Goal: Task Accomplishment & Management: Manage account settings

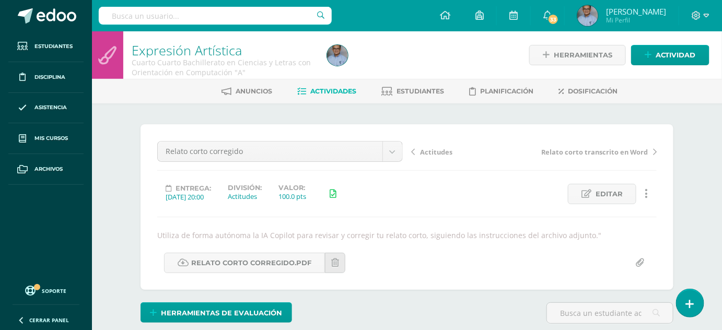
scroll to position [133, 0]
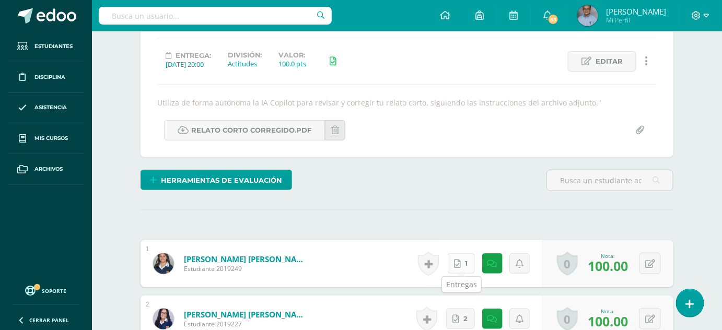
click at [466, 261] on span "1" at bounding box center [466, 263] width 3 height 19
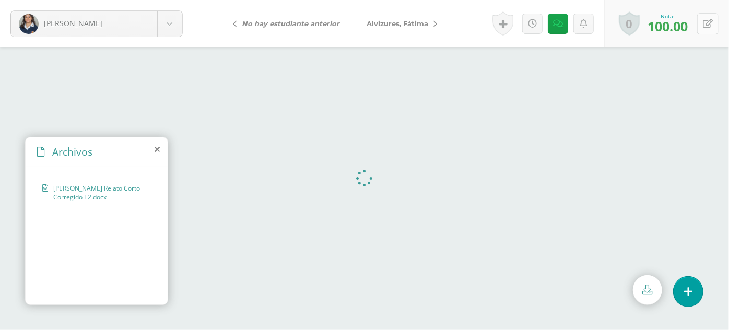
drag, startPoint x: 706, startPoint y: 18, endPoint x: 710, endPoint y: 15, distance: 5.6
click at [710, 15] on button at bounding box center [707, 23] width 21 height 21
type input "90"
click at [570, 22] on link at bounding box center [565, 24] width 20 height 20
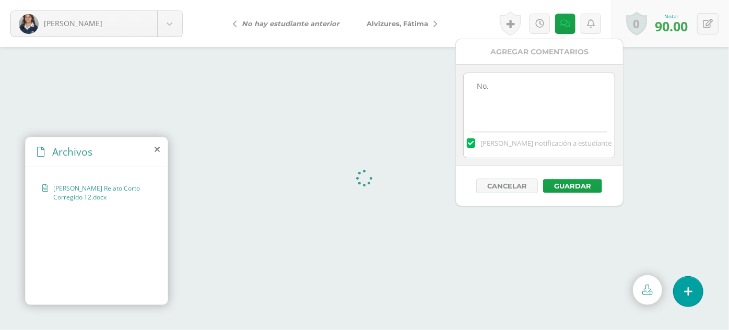
click at [490, 90] on textarea "No." at bounding box center [539, 99] width 151 height 52
paste textarea "Sangría Cada párrafo debe comenzar con una sangría de 5 espacios o 1.27 cm."
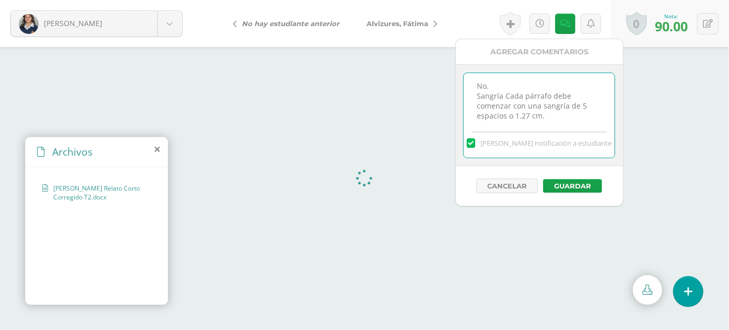
click at [495, 85] on textarea "No." at bounding box center [539, 99] width 151 height 52
click at [502, 104] on textarea "No." at bounding box center [539, 99] width 151 height 52
type textarea "No. Sangría: Cada párrafo debe comenzar con una sangría de 5 espacios o 1.27 cm."
click at [578, 181] on button "Guardar" at bounding box center [572, 186] width 59 height 14
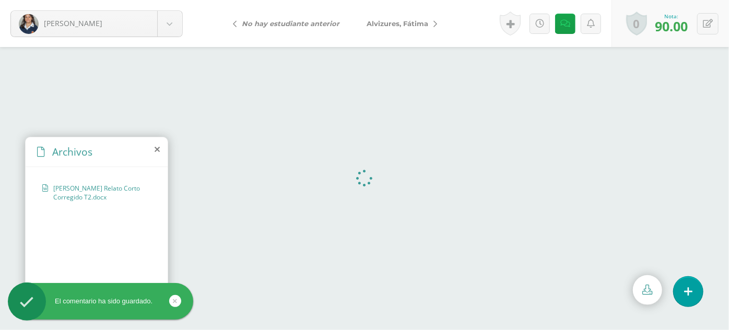
click at [409, 23] on span "Alvizures, Fátima" at bounding box center [398, 23] width 62 height 8
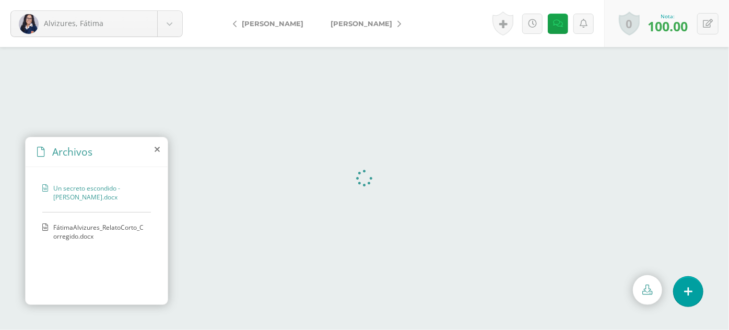
click at [69, 198] on span "Un secreto escondido - [PERSON_NAME].docx" at bounding box center [99, 193] width 92 height 18
click at [79, 237] on span "FátimaAlvizures_RelatoCorto_Corregido.docx" at bounding box center [99, 232] width 92 height 18
click at [715, 30] on button at bounding box center [707, 23] width 21 height 21
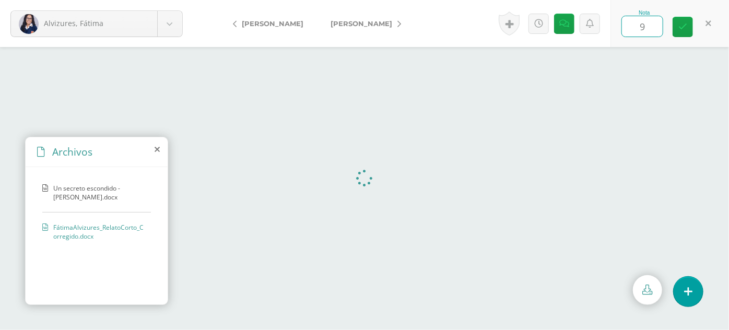
type input "90"
click at [566, 25] on icon at bounding box center [565, 23] width 10 height 9
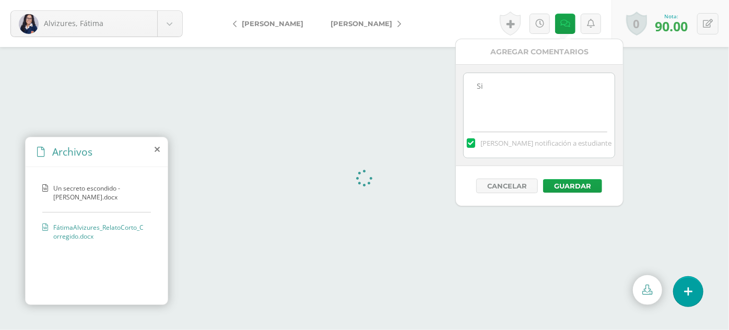
click at [501, 85] on textarea "Si" at bounding box center [539, 99] width 151 height 52
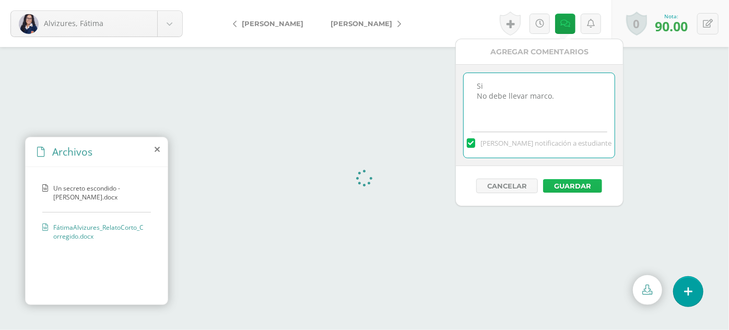
click at [571, 187] on button "Guardar" at bounding box center [572, 186] width 59 height 14
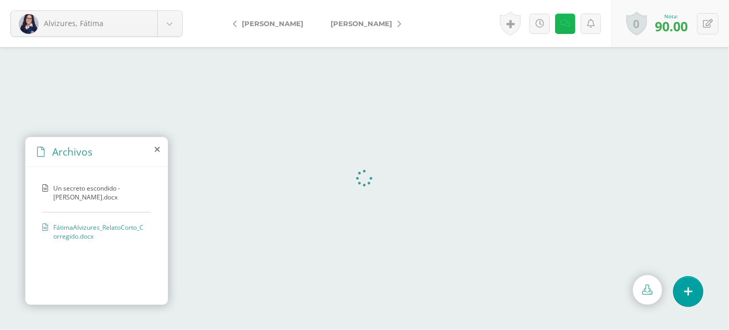
click at [568, 30] on link at bounding box center [565, 24] width 20 height 20
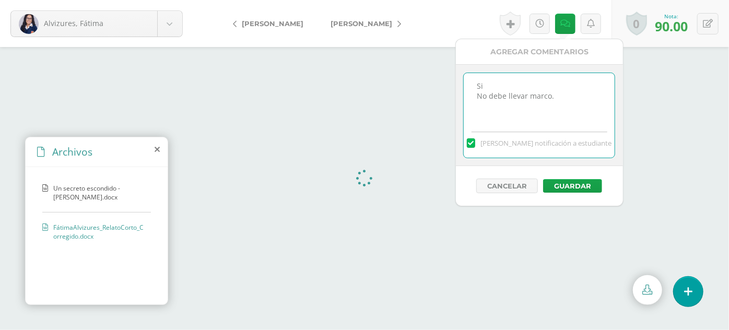
click at [559, 104] on textarea "Si" at bounding box center [539, 99] width 151 height 52
type textarea "Si No debe llevar marco. No debe llevar título y dedicatoria con subrayado."
click at [570, 182] on button "Guardar" at bounding box center [572, 186] width 59 height 14
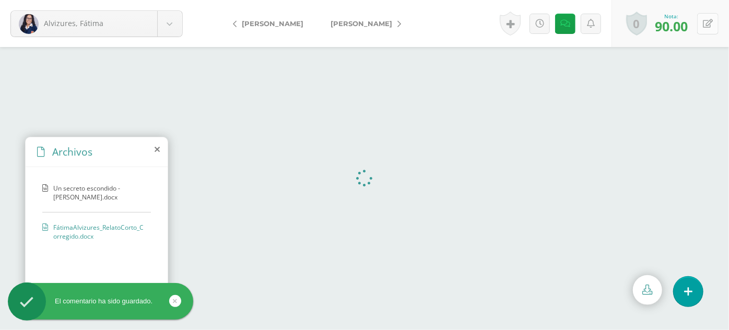
click at [711, 18] on button at bounding box center [707, 23] width 21 height 21
type input "80"
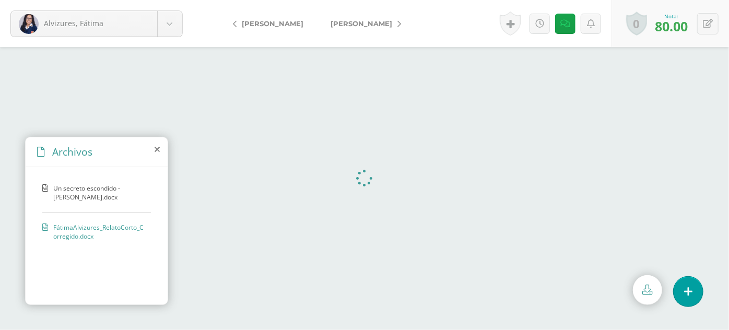
click at [70, 186] on span "Un secreto escondido - Fátima Lourdes Alvizures Rodríguez.docx" at bounding box center [99, 193] width 92 height 18
click at [640, 283] on link at bounding box center [647, 290] width 29 height 30
click at [86, 248] on div "FátimaAlvizures_RelatoCorto_Corregido.docx" at bounding box center [96, 237] width 109 height 28
click at [721, 322] on div at bounding box center [721, 322] width 0 height 0
click at [650, 282] on link at bounding box center [647, 290] width 29 height 30
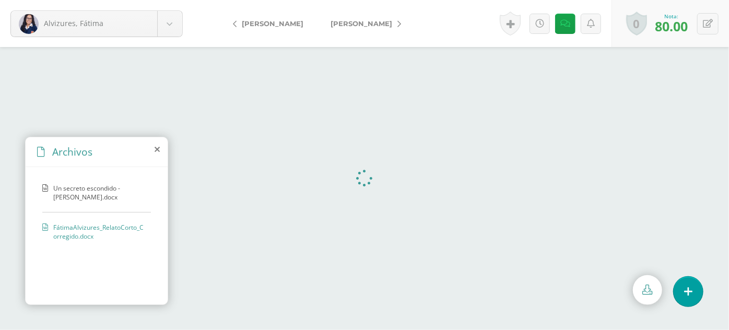
click at [86, 197] on span "Un secreto escondido - Fátima Lourdes Alvizures Rodríguez.docx" at bounding box center [99, 193] width 92 height 18
click at [565, 27] on icon at bounding box center [565, 23] width 10 height 9
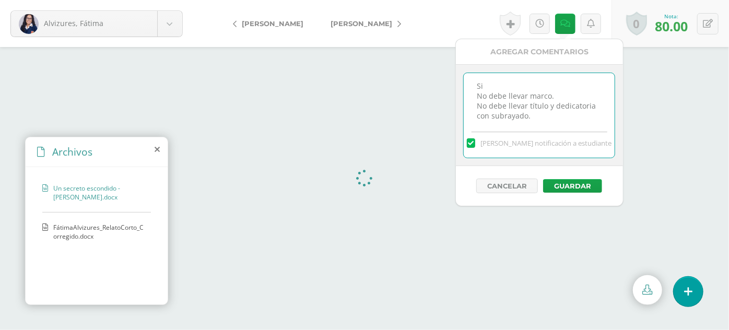
scroll to position [3, 0]
drag, startPoint x: 535, startPoint y: 118, endPoint x: 485, endPoint y: 110, distance: 50.3
click at [485, 110] on textarea "Si" at bounding box center [539, 99] width 151 height 52
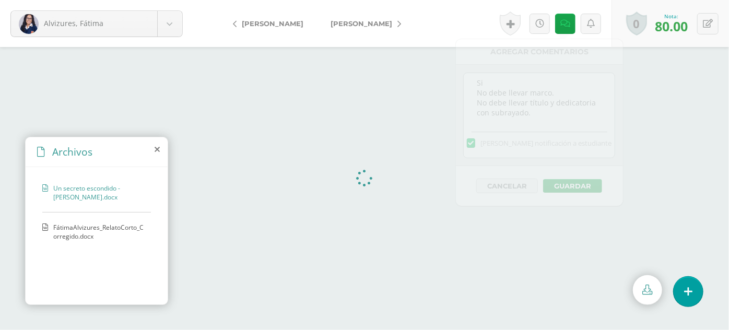
click at [331, 20] on span "[PERSON_NAME]" at bounding box center [362, 23] width 62 height 8
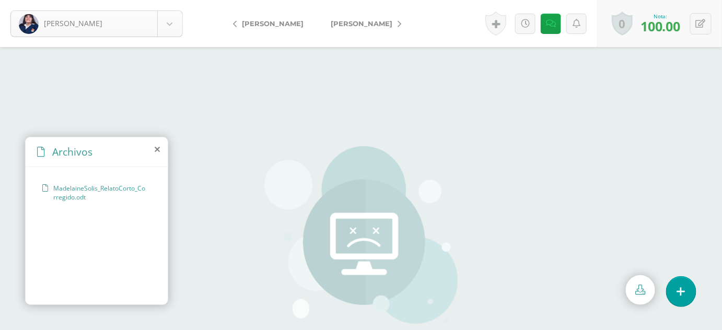
click at [175, 30] on body "Solis, Madelaine Abadía, Carla Alvizures, Fátima Carías, Emily Castillo, Ami Co…" at bounding box center [361, 223] width 722 height 446
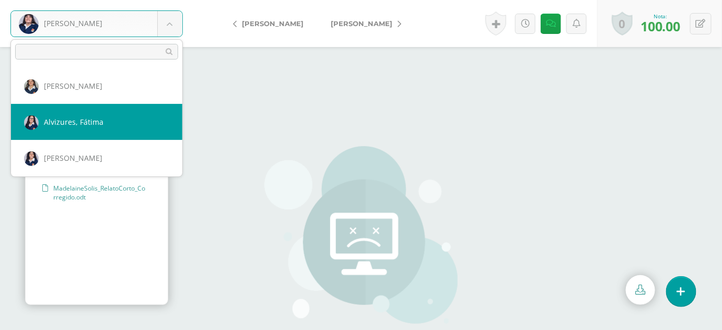
select select "2160"
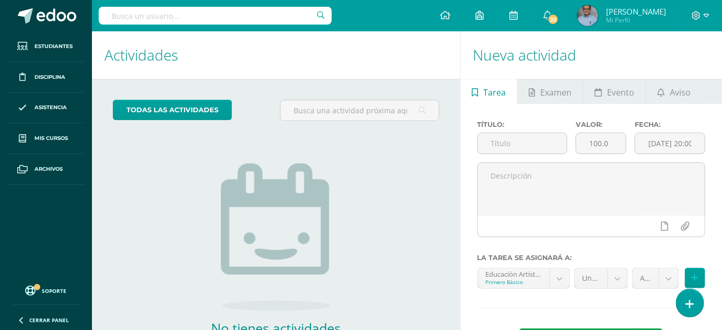
scroll to position [762, 0]
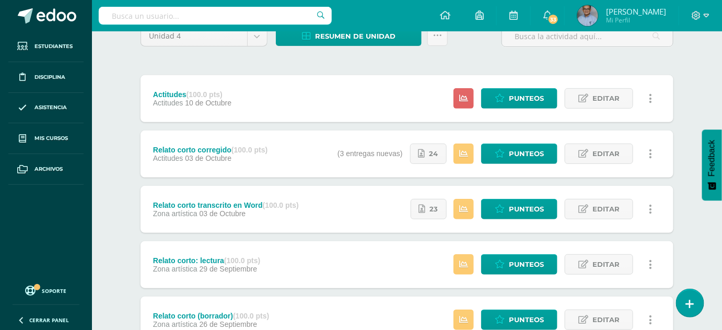
scroll to position [98, 0]
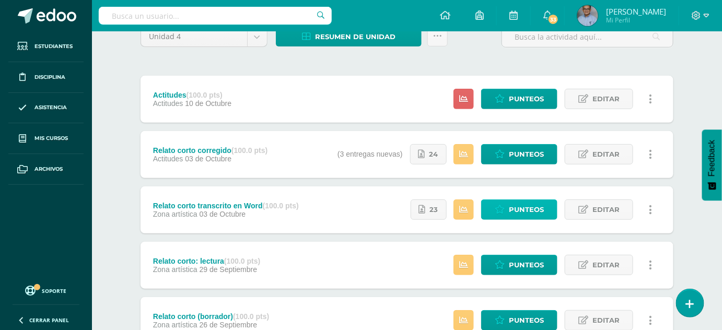
click at [515, 207] on span "Punteos" at bounding box center [526, 209] width 35 height 19
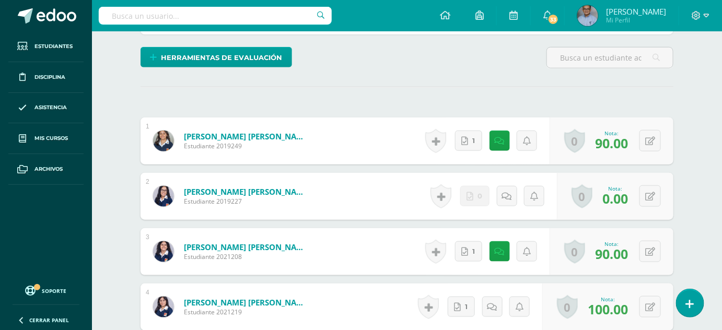
scroll to position [266, 0]
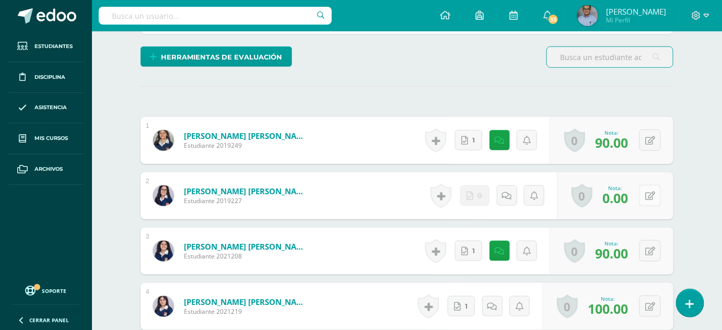
click at [646, 193] on button at bounding box center [649, 195] width 21 height 21
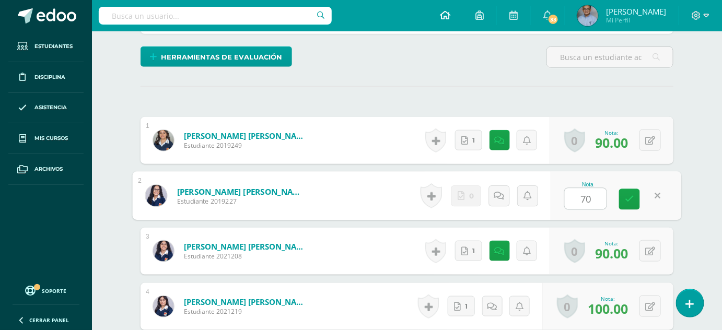
type input "70"
click at [628, 200] on icon at bounding box center [629, 199] width 9 height 9
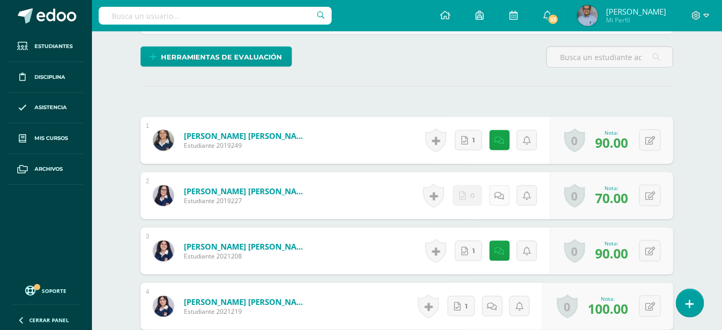
click at [500, 194] on icon at bounding box center [500, 196] width 10 height 9
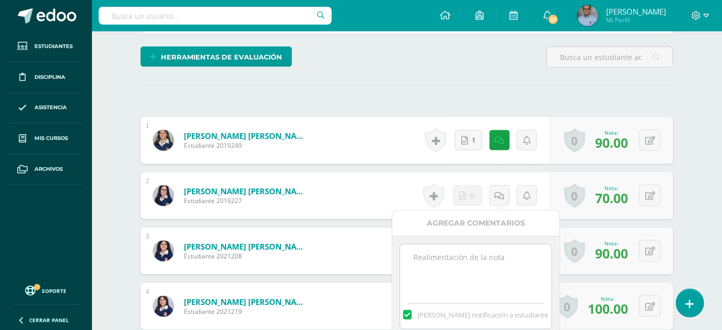
click at [465, 281] on textarea at bounding box center [475, 270] width 151 height 52
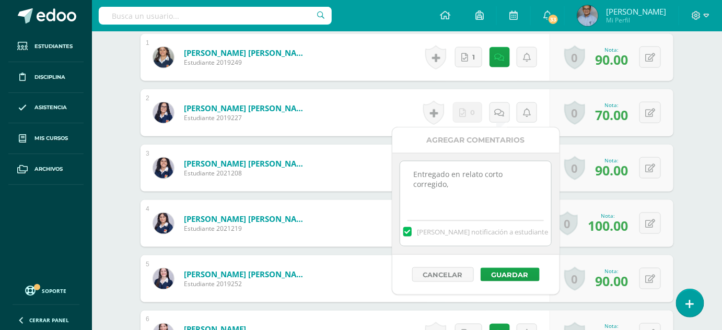
scroll to position [362, 0]
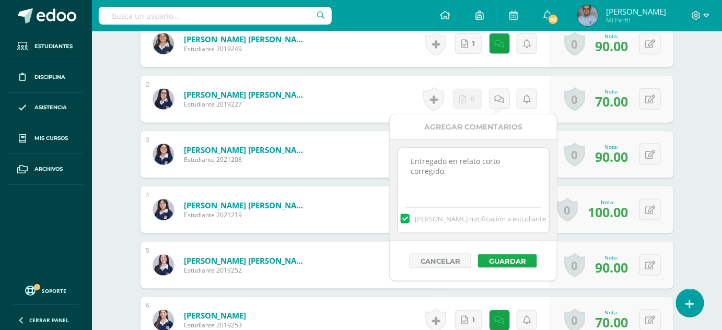
type textarea "Entregado en relato corto corregido,"
click at [499, 259] on button "Guardar" at bounding box center [507, 261] width 59 height 14
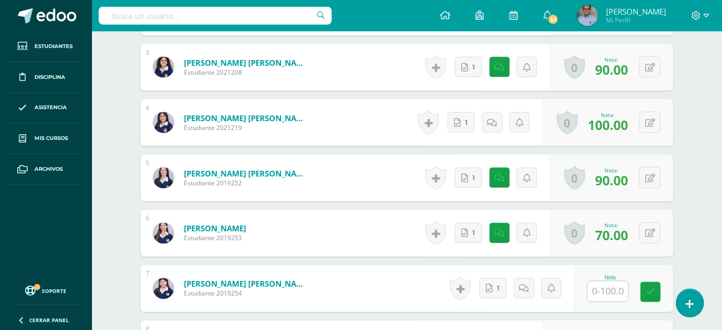
scroll to position [460, 0]
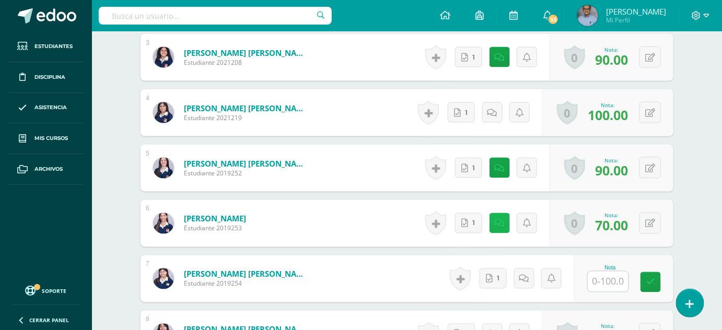
click at [495, 223] on link at bounding box center [499, 223] width 20 height 20
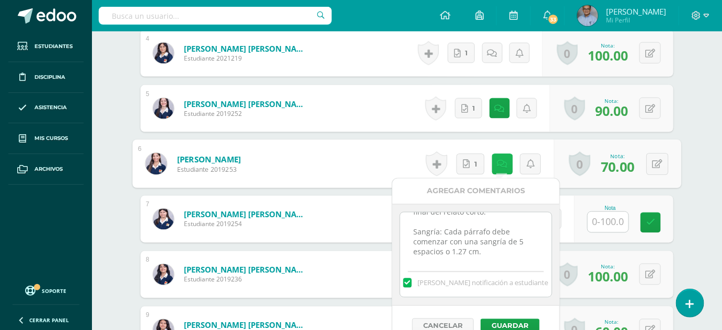
scroll to position [51, 0]
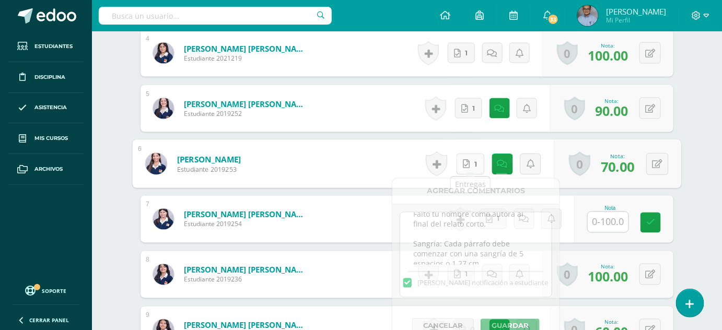
click at [464, 159] on icon at bounding box center [466, 163] width 7 height 9
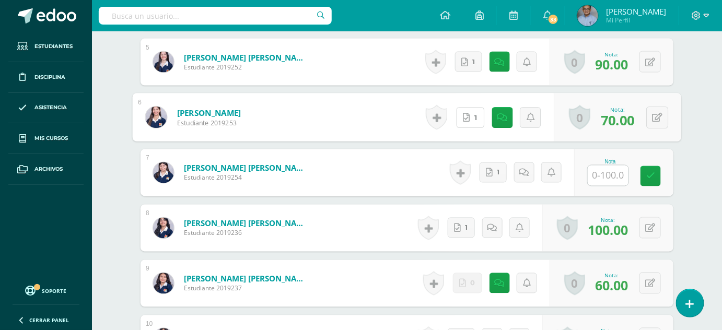
scroll to position [566, 0]
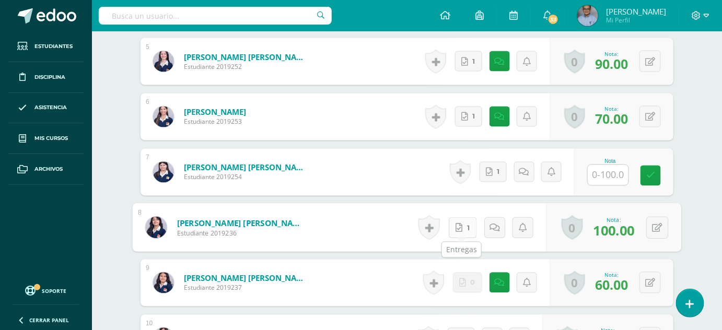
click at [459, 229] on icon at bounding box center [458, 227] width 7 height 9
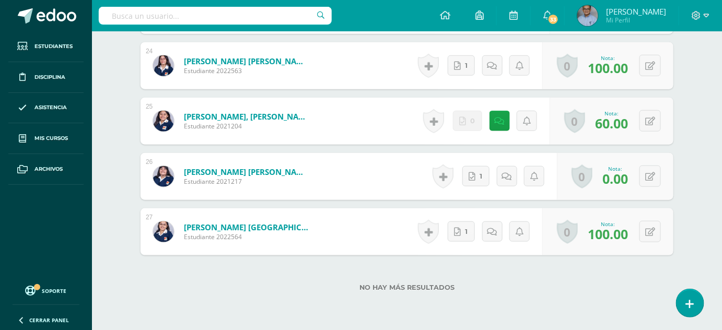
scroll to position [1613, 0]
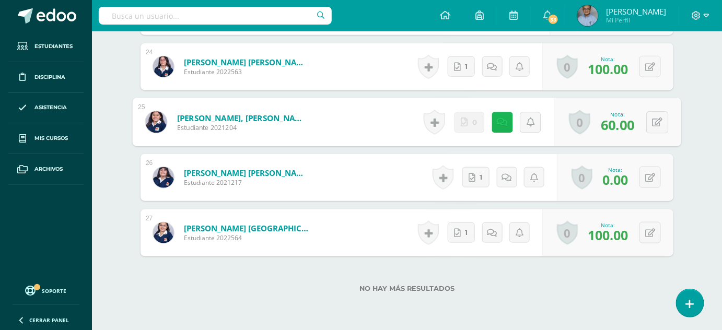
click at [501, 123] on icon at bounding box center [502, 122] width 10 height 9
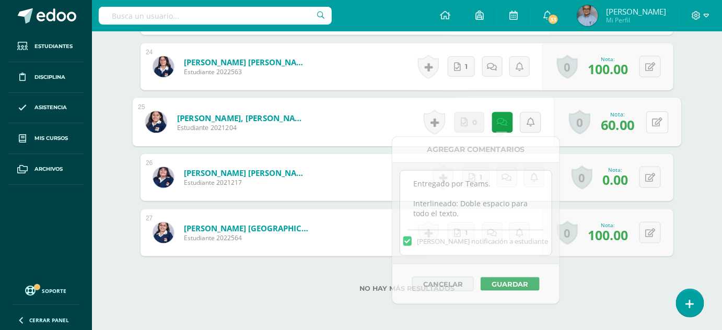
click at [654, 118] on icon at bounding box center [657, 122] width 10 height 9
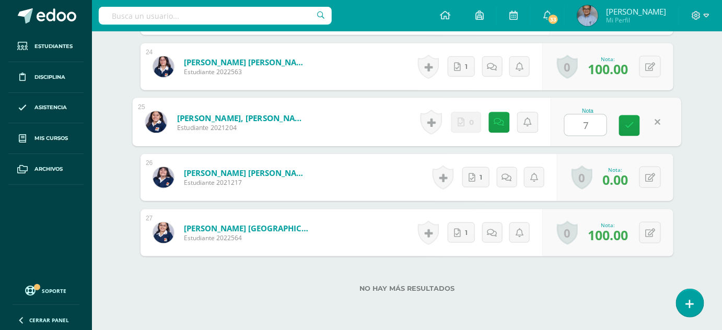
type input "70"
click at [631, 123] on icon at bounding box center [629, 125] width 9 height 9
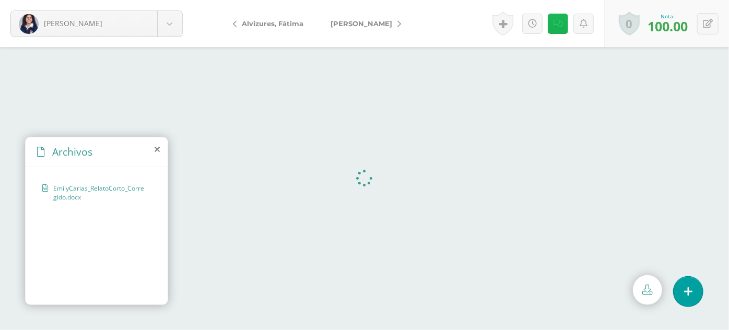
click at [561, 21] on icon at bounding box center [558, 23] width 10 height 9
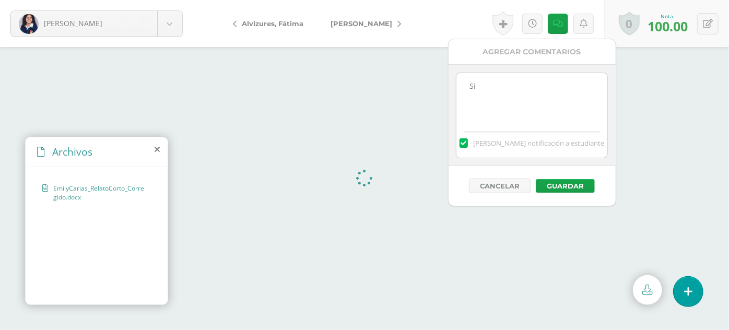
click at [516, 91] on textarea "Si" at bounding box center [531, 99] width 151 height 52
paste textarea "Sangría Cada párrafo debe comenzar con una sangría de 5 espacios o 1.27 cm."
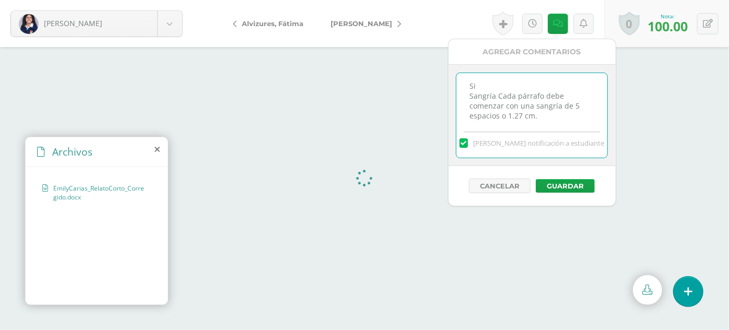
click at [496, 96] on textarea "Si" at bounding box center [531, 99] width 151 height 52
type textarea "Si Sangría: Cada párrafo debe comenzar con una sangría de 5 espacios o 1.27 cm."
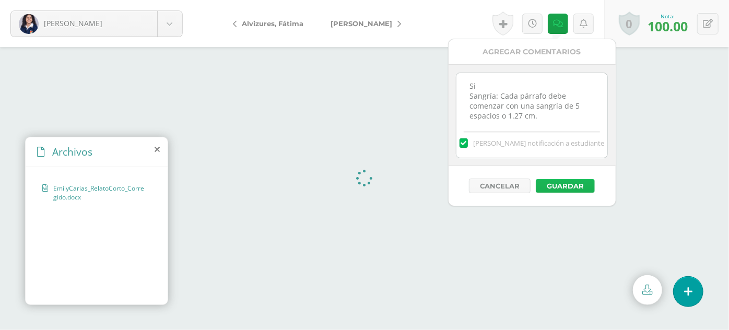
click at [548, 182] on button "Guardar" at bounding box center [565, 186] width 59 height 14
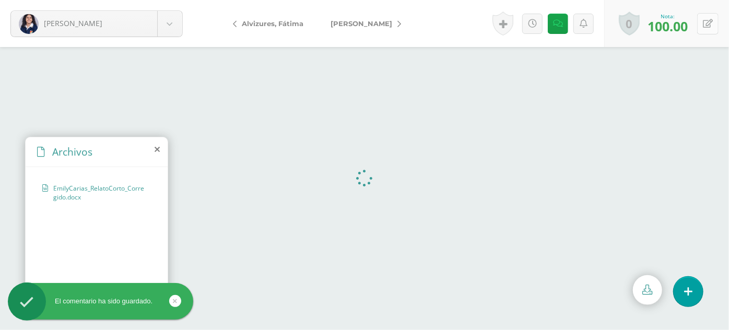
click at [704, 26] on icon at bounding box center [708, 23] width 10 height 9
type input "90"
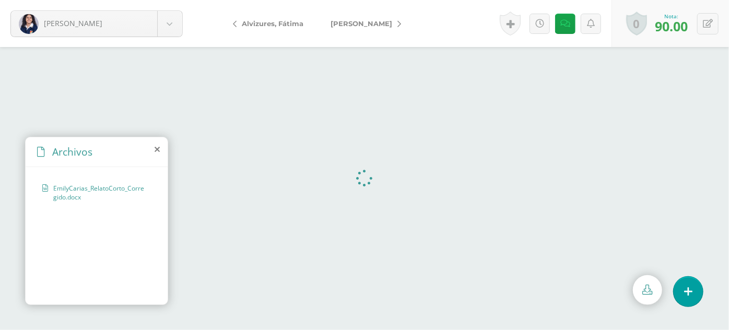
click at [371, 22] on span "[PERSON_NAME]" at bounding box center [362, 23] width 62 height 8
click at [346, 22] on span "[PERSON_NAME]" at bounding box center [362, 23] width 62 height 8
click at [563, 26] on link at bounding box center [558, 24] width 20 height 20
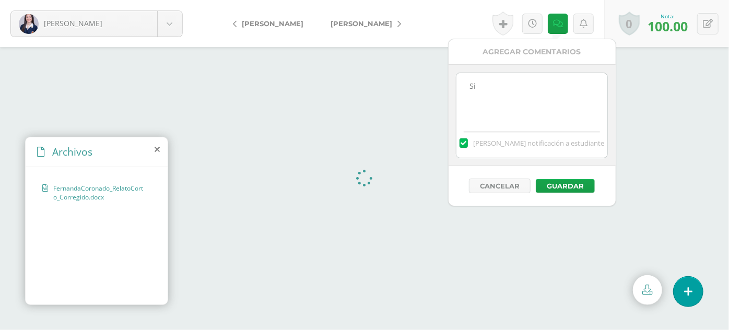
click at [522, 91] on textarea "Si" at bounding box center [531, 99] width 151 height 52
paste textarea "Sangría Cada párrafo debe comenzar con una sangría de 5 espacios o 1.27 cm."
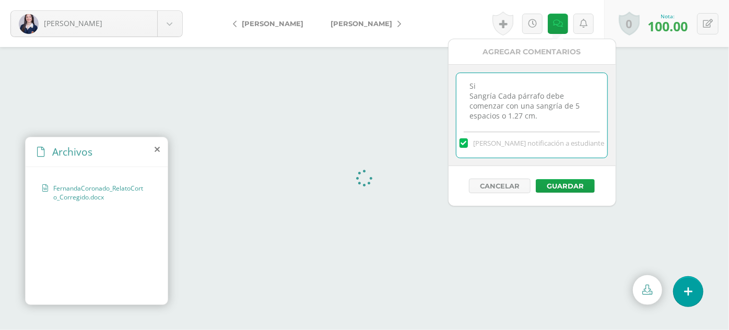
click at [492, 95] on textarea "Si" at bounding box center [531, 99] width 151 height 52
click at [556, 120] on textarea "Si" at bounding box center [531, 99] width 151 height 52
type textarea "Si Sangría: Cada párrafo debe comenzar con una sangría de 5 espacios o 1.27 cm."
click at [577, 182] on button "Guardar" at bounding box center [565, 186] width 59 height 14
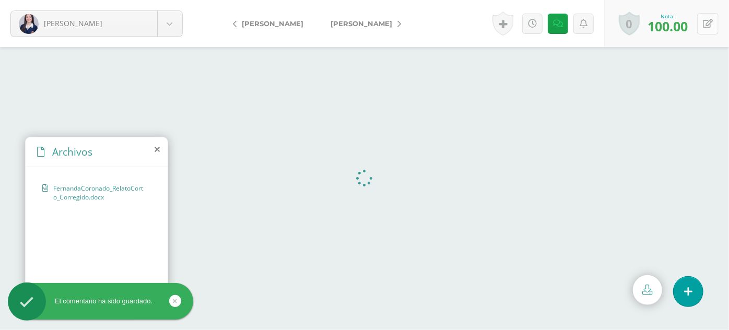
click at [708, 20] on icon at bounding box center [708, 23] width 10 height 9
type input "90"
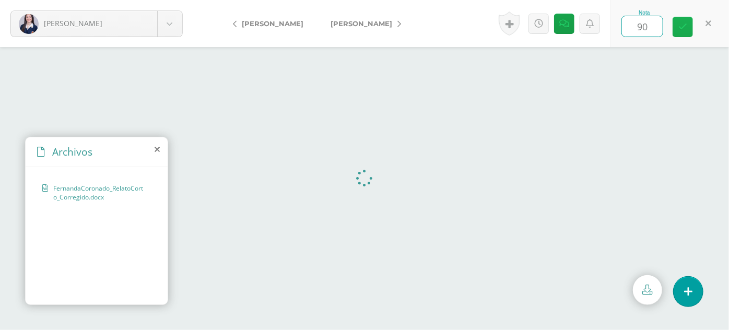
click at [681, 25] on icon at bounding box center [682, 26] width 9 height 9
click at [358, 20] on span "[PERSON_NAME]" at bounding box center [362, 23] width 62 height 8
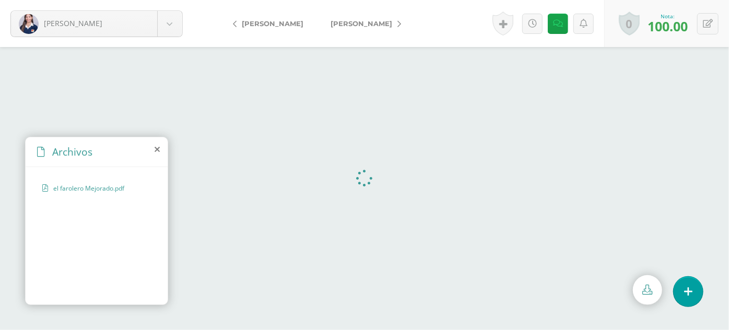
click at [557, 34] on div "Historial de actividad Se ha asignado la nota 100.0 por Byron Castillo Oct. 10,…" at bounding box center [546, 23] width 115 height 47
click at [558, 28] on link at bounding box center [558, 24] width 20 height 20
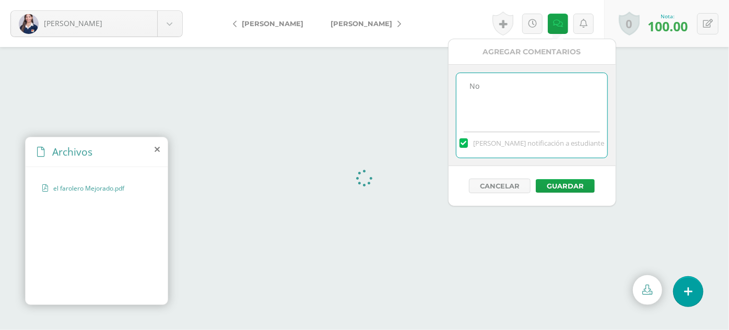
click at [523, 102] on textarea "No" at bounding box center [531, 99] width 151 height 52
paste textarea "Sangría Cada párrafo debe comenzar con una sangría de 5 espacios o 1.27 cm."
click at [494, 91] on textarea "No" at bounding box center [531, 99] width 151 height 52
click at [539, 118] on textarea "No" at bounding box center [531, 99] width 151 height 52
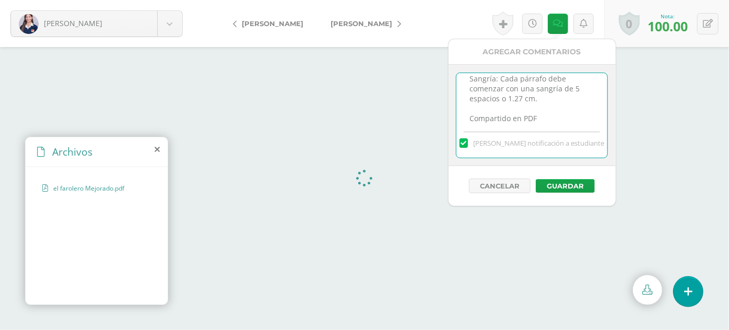
click at [551, 106] on textarea "No" at bounding box center [531, 99] width 151 height 52
paste textarea "Interlineado Doble espacio para todo el texto."
click at [510, 111] on textarea "No" at bounding box center [531, 99] width 151 height 52
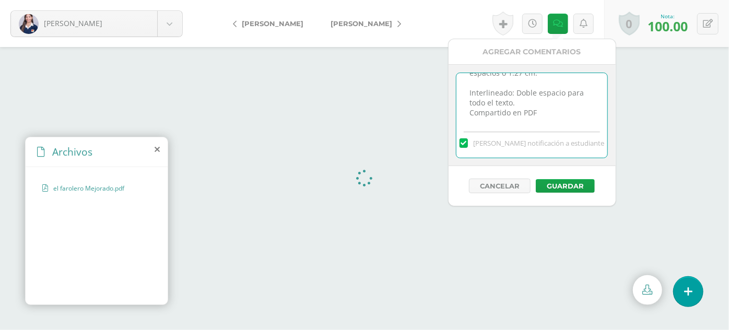
click at [538, 83] on textarea "No" at bounding box center [531, 99] width 151 height 52
click at [540, 86] on textarea "No" at bounding box center [531, 99] width 151 height 52
click at [522, 101] on textarea "No" at bounding box center [531, 99] width 151 height 52
paste textarea "Al final del texto, escribe tu nombre completo o tu seudónimo."
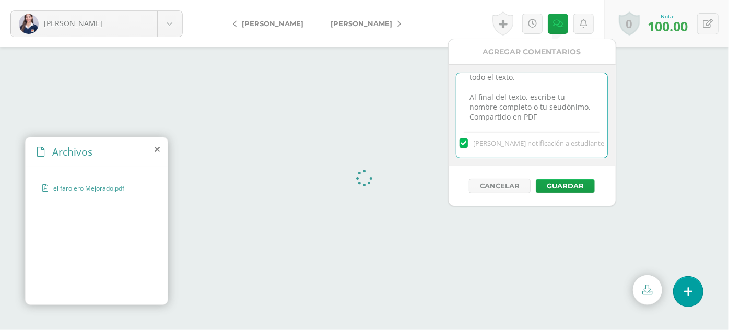
click at [553, 98] on textarea "No" at bounding box center [531, 99] width 151 height 52
click at [558, 182] on button "Guardar" at bounding box center [565, 186] width 59 height 14
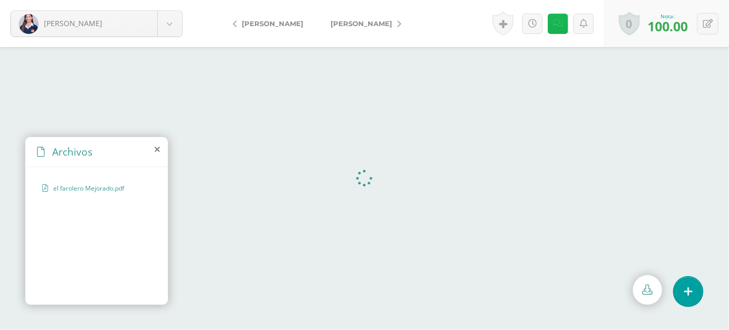
click at [557, 24] on icon at bounding box center [558, 23] width 10 height 9
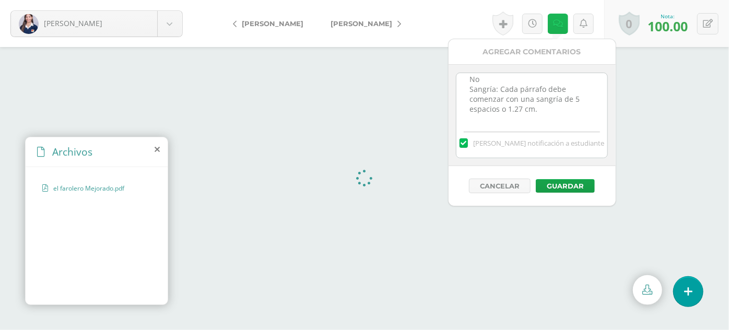
scroll to position [0, 0]
click at [481, 83] on textarea "No" at bounding box center [531, 99] width 151 height 52
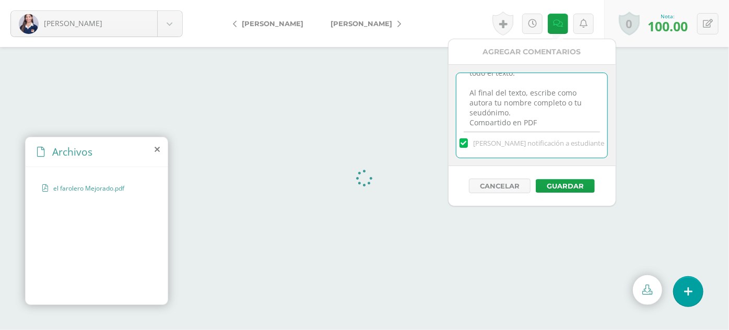
scroll to position [96, 0]
click at [520, 102] on textarea "No" at bounding box center [531, 99] width 151 height 52
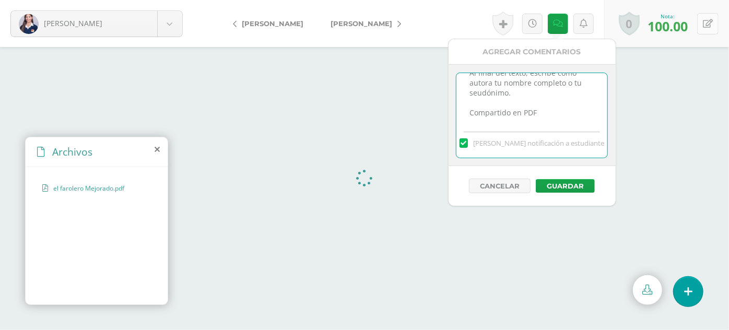
type textarea "No Sangría: Cada párrafo debe comenzar con una sangría de 5 espacios o 1.27 cm.…"
click at [706, 22] on icon at bounding box center [708, 23] width 10 height 9
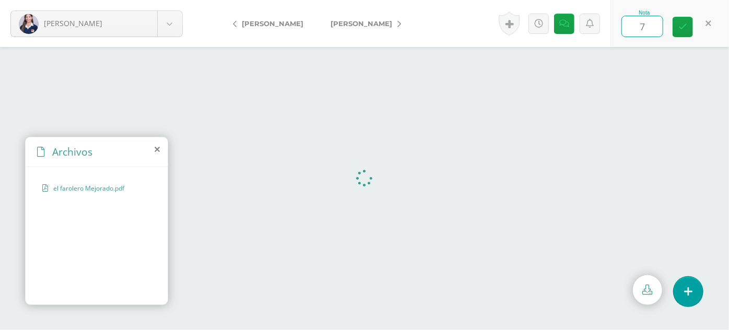
type input "70"
click at [688, 27] on link at bounding box center [683, 27] width 20 height 20
click at [377, 18] on link "[PERSON_NAME]" at bounding box center [363, 23] width 92 height 25
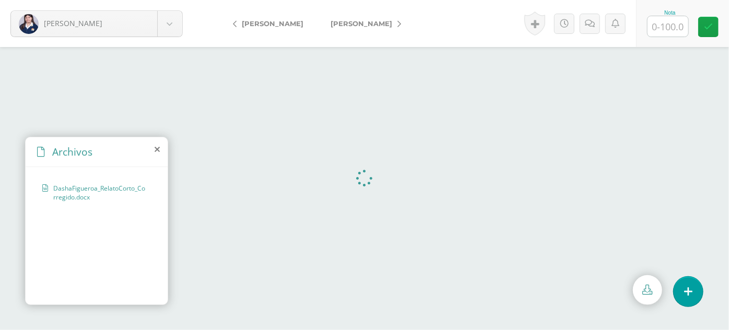
click at [669, 26] on input "text" at bounding box center [668, 26] width 41 height 20
type input "100"
click at [360, 26] on span "[PERSON_NAME]" at bounding box center [362, 23] width 62 height 8
click at [281, 22] on span "[PERSON_NAME]" at bounding box center [273, 23] width 62 height 8
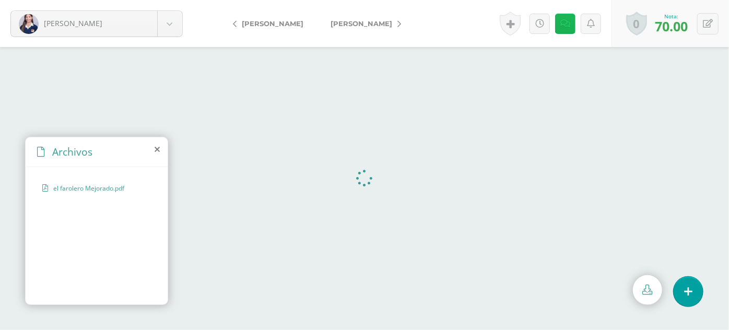
click at [560, 17] on link at bounding box center [565, 24] width 20 height 20
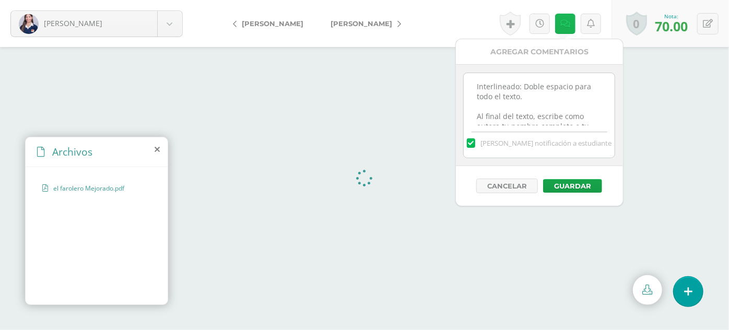
scroll to position [49, 0]
click at [498, 87] on textarea "No Sangría: Cada párrafo debe comenzar con una sangría de 5 espacios o 1.27 cm.…" at bounding box center [539, 99] width 151 height 52
click at [174, 24] on body "[PERSON_NAME], [PERSON_NAME], [GEOGRAPHIC_DATA][PERSON_NAME], [PERSON_NAME][GEO…" at bounding box center [364, 165] width 729 height 330
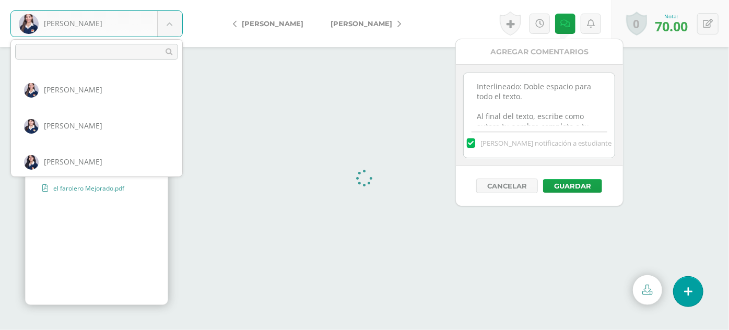
scroll to position [183, 0]
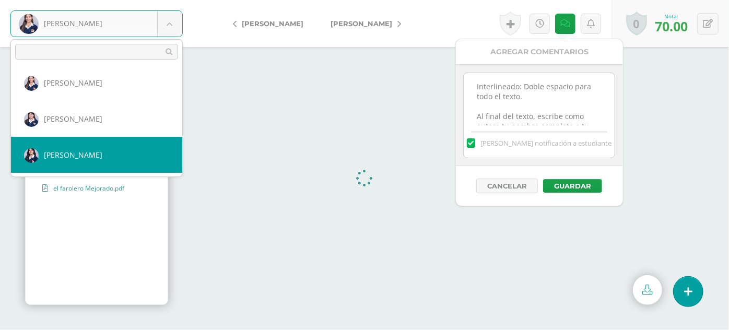
select select "2169"
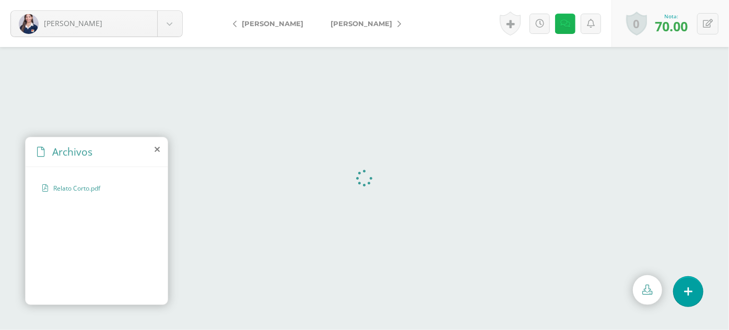
click at [563, 22] on icon at bounding box center [565, 23] width 10 height 9
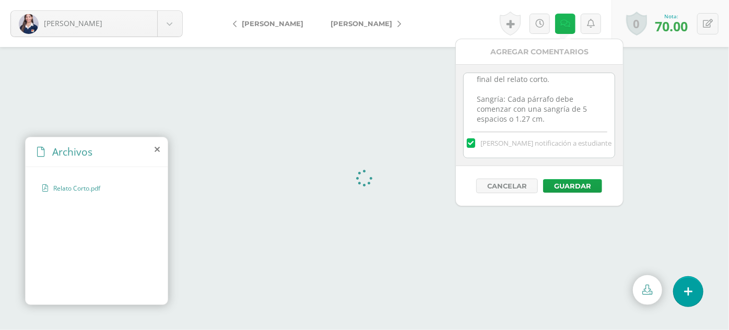
scroll to position [56, 0]
click at [542, 80] on textarea "El archivo fue entregado en formato PDF, pero debe presentarse en formato Word.…" at bounding box center [539, 99] width 151 height 52
click at [557, 80] on textarea "El archivo fue entregado en formato PDF, pero debe presentarse en formato Word.…" at bounding box center [539, 99] width 151 height 52
paste textarea "Interlineado: Doble espacio para todo el texto."
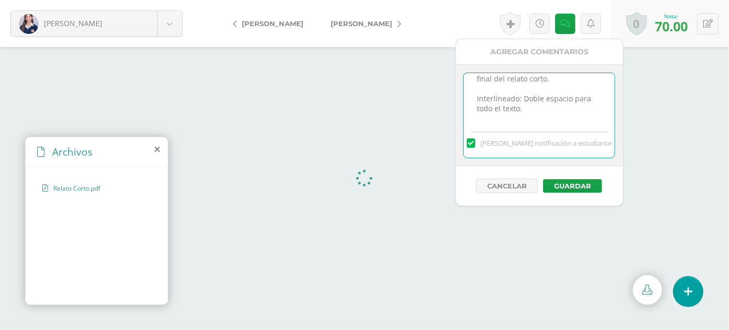
scroll to position [54, 0]
type textarea "El archivo fue entregado en formato PDF, pero debe presentarse en formato Word.…"
click at [569, 183] on button "Guardar" at bounding box center [572, 186] width 59 height 14
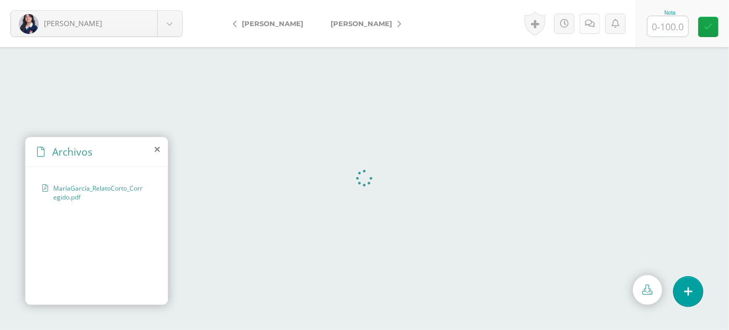
click at [589, 25] on icon at bounding box center [590, 23] width 10 height 9
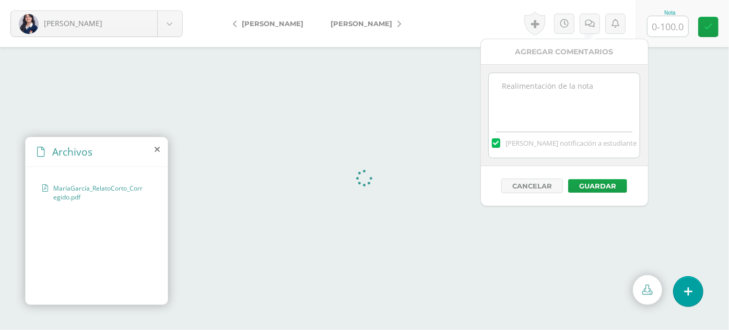
click at [670, 27] on input "text" at bounding box center [668, 26] width 41 height 20
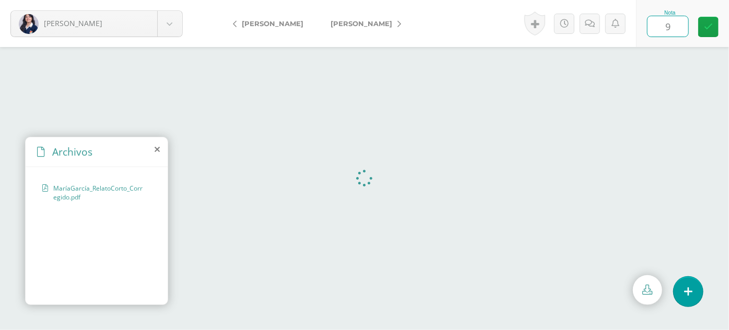
type input "90"
click at [710, 20] on link at bounding box center [708, 27] width 20 height 20
click at [600, 19] on link at bounding box center [593, 24] width 20 height 20
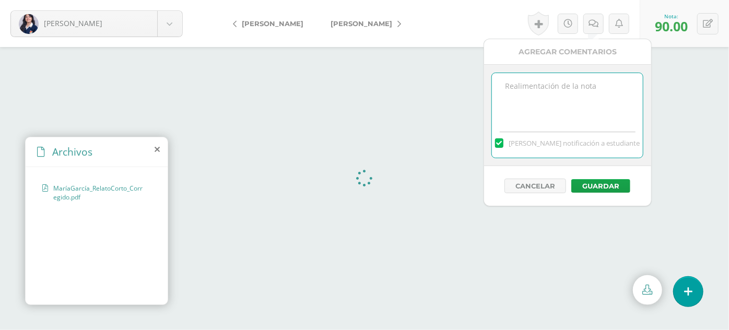
click at [569, 88] on textarea at bounding box center [567, 99] width 151 height 52
paste textarea "El archivo fue entregado en formato PDF, pero debe presentarse en formato Word."
type textarea "El archivo fue entregado en formato PDF, pero debe presentarse en formato Word."
click at [606, 184] on button "Guardar" at bounding box center [600, 186] width 59 height 14
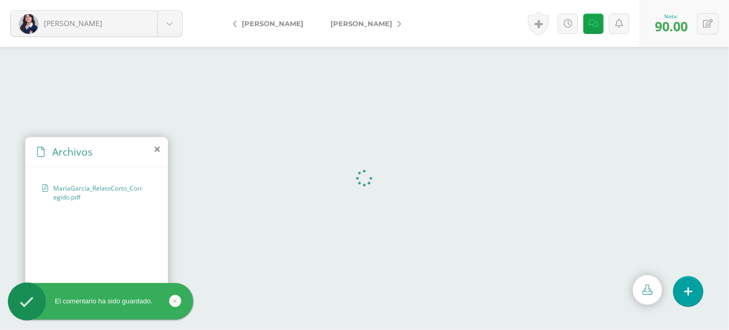
click at [362, 23] on span "[PERSON_NAME]" at bounding box center [362, 23] width 62 height 8
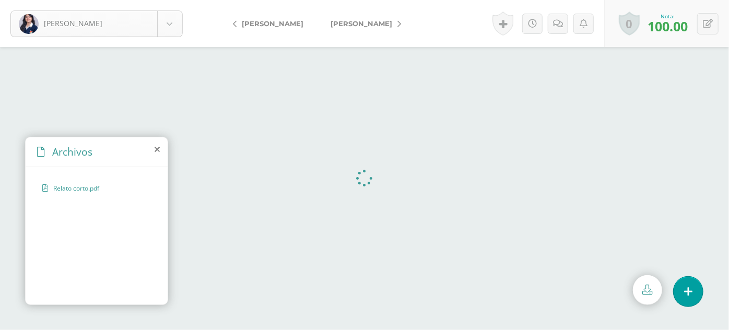
click at [171, 0] on body "García, María Abadía, Carla Alvizures, Fátima Carías, Emily Castillo, Ami Coron…" at bounding box center [364, 0] width 729 height 0
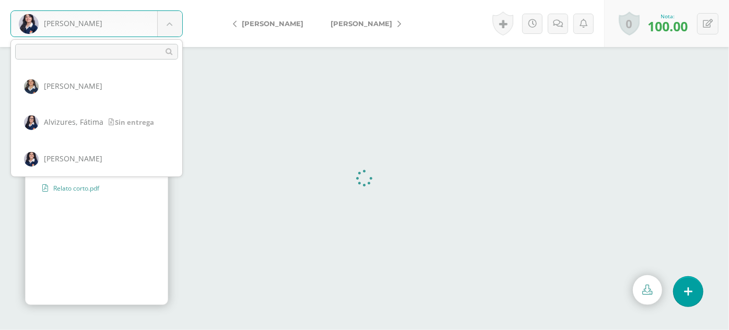
scroll to position [180, 0]
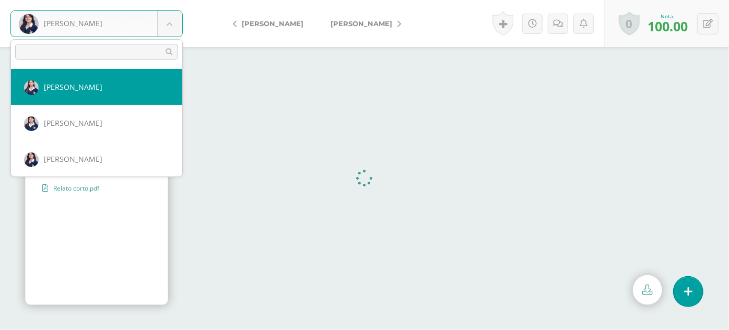
select select "2186"
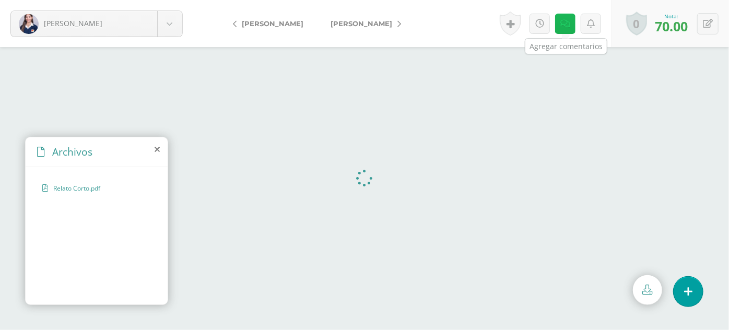
click at [571, 25] on link at bounding box center [565, 24] width 20 height 20
click at [564, 30] on link at bounding box center [565, 24] width 20 height 20
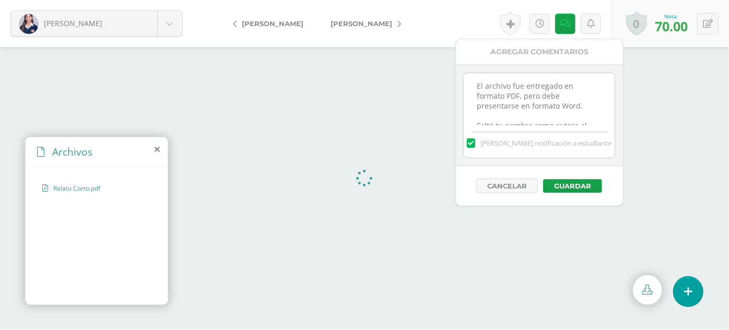
click at [504, 82] on textarea "El archivo fue entregado en formato PDF, pero debe presentarse en formato Word.…" at bounding box center [539, 99] width 151 height 52
click at [345, 25] on span "[PERSON_NAME]" at bounding box center [362, 23] width 62 height 8
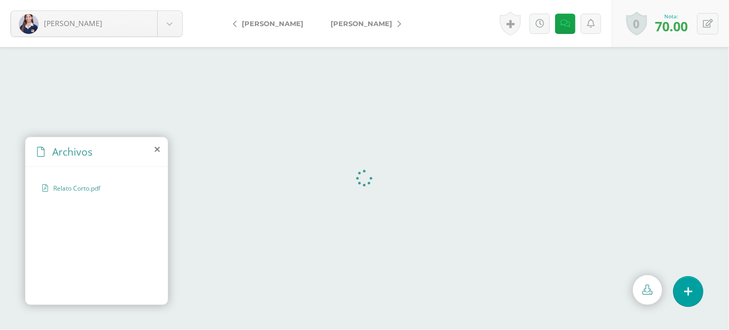
click at [345, 25] on span "[PERSON_NAME]" at bounding box center [362, 23] width 62 height 8
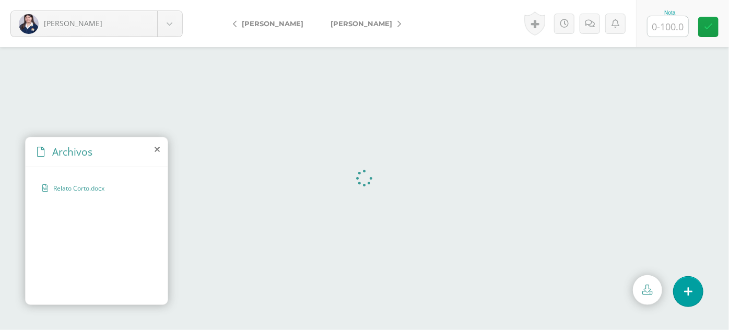
click at [345, 25] on span "[PERSON_NAME]" at bounding box center [362, 23] width 62 height 8
drag, startPoint x: 563, startPoint y: 25, endPoint x: 555, endPoint y: 24, distance: 8.4
click at [555, 24] on icon at bounding box center [558, 23] width 10 height 9
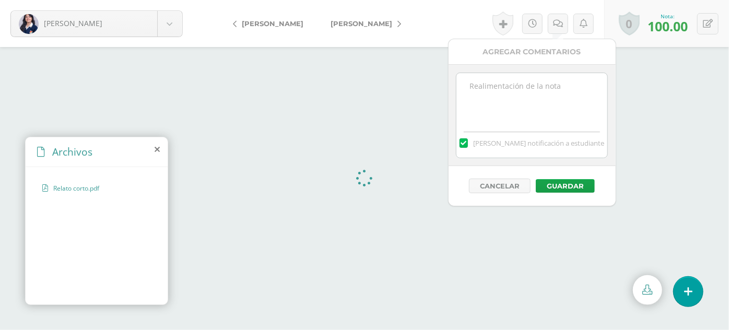
click at [531, 98] on textarea at bounding box center [531, 99] width 151 height 52
paste textarea "El archivo fue entregado en formato PDF, pero debe presentarse en formato Word."
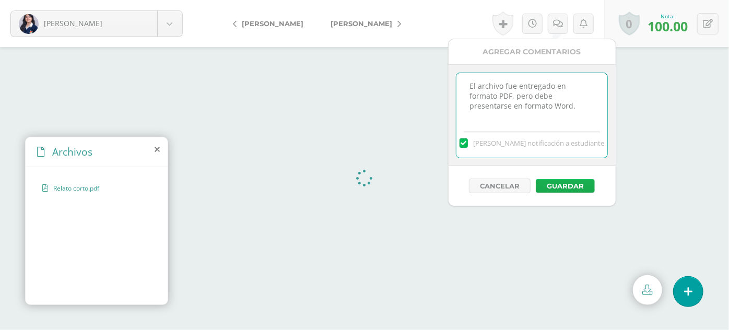
type textarea "El archivo fue entregado en formato PDF, pero debe presentarse en formato Word."
click at [581, 180] on button "Guardar" at bounding box center [565, 186] width 59 height 14
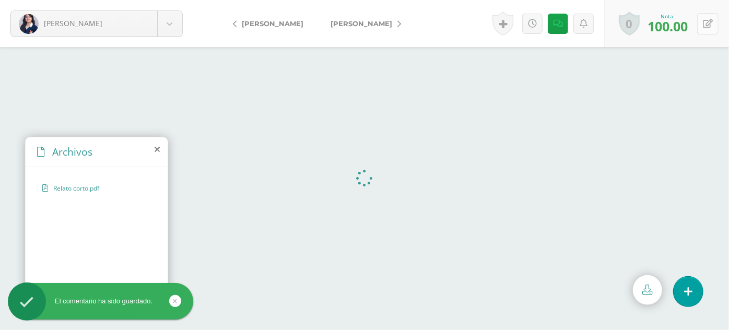
click at [706, 21] on icon at bounding box center [708, 23] width 10 height 9
type input "90"
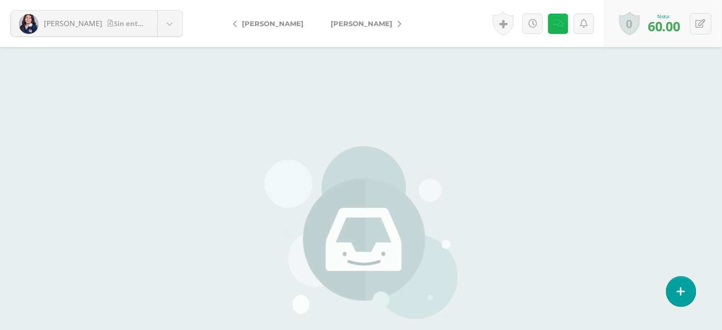
click at [563, 21] on link at bounding box center [558, 24] width 20 height 20
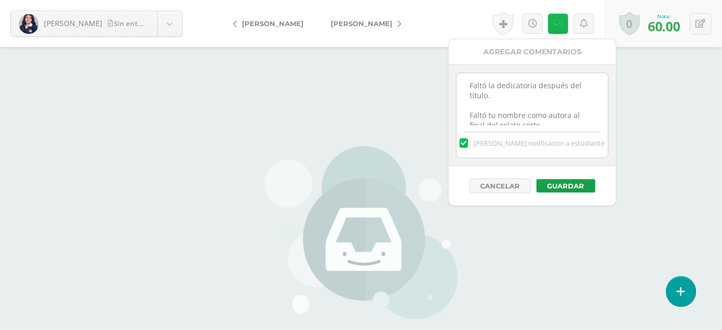
scroll to position [21, 0]
click at [391, 136] on div "[PERSON_NAME] no ha realizado entregas en esta actividad Podrás ver los archivo…" at bounding box center [361, 217] width 308 height 435
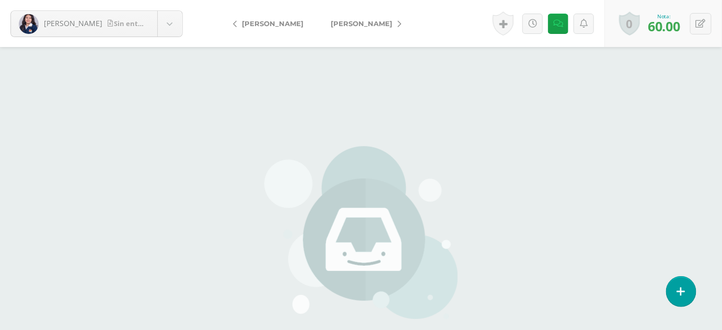
click at [379, 21] on span "[PERSON_NAME]" at bounding box center [362, 23] width 62 height 8
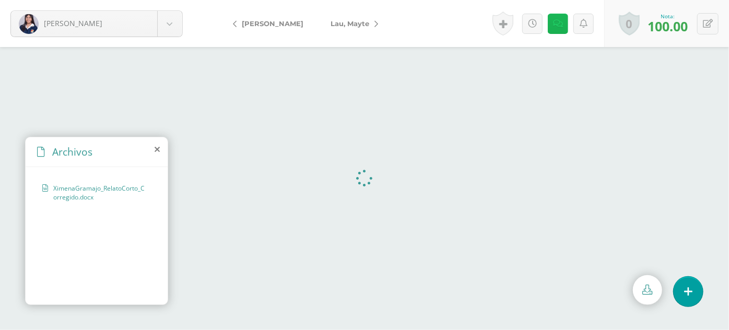
click at [557, 22] on icon at bounding box center [558, 23] width 10 height 9
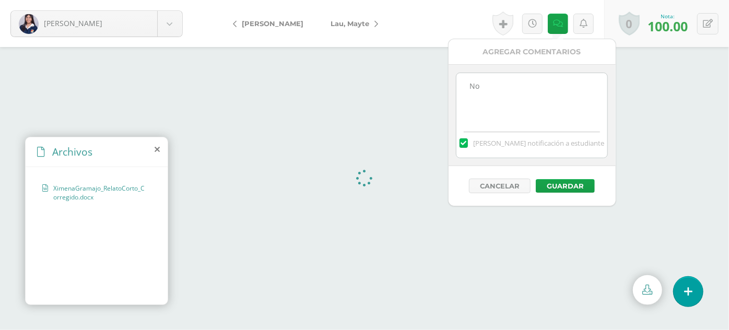
click at [490, 101] on textarea "No" at bounding box center [531, 99] width 151 height 52
click at [485, 87] on textarea "No" at bounding box center [531, 99] width 151 height 52
type textarea "No Falto dedicadoria."
click at [555, 180] on button "Guardar" at bounding box center [565, 186] width 59 height 14
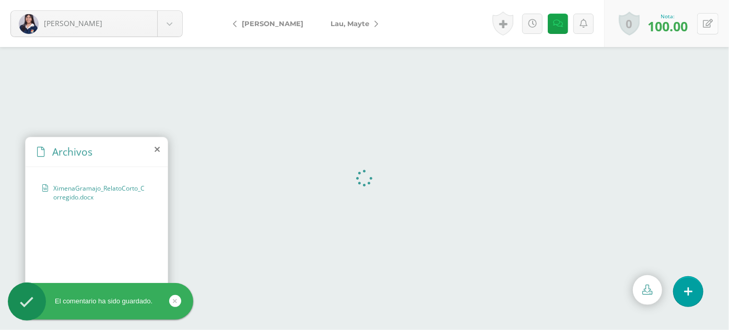
click at [709, 27] on icon at bounding box center [708, 23] width 10 height 9
type input "0"
type input "90"
click at [683, 27] on icon at bounding box center [682, 26] width 9 height 9
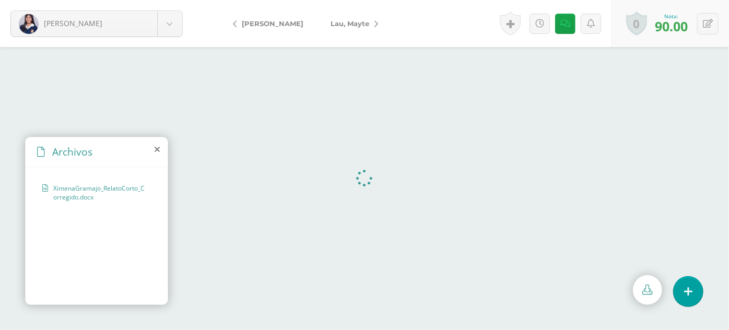
click at [339, 21] on span "Lau, Mayte" at bounding box center [350, 23] width 39 height 8
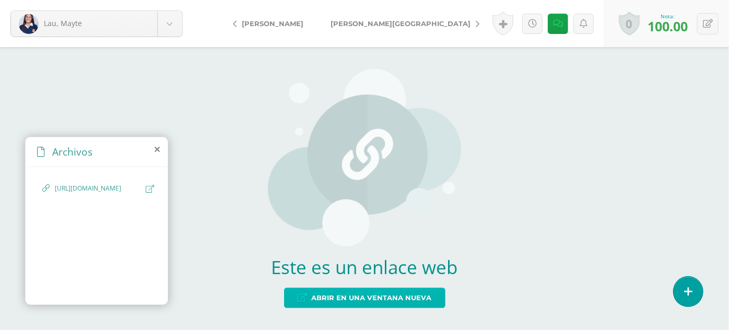
click at [350, 296] on span "Abrir en una ventana nueva" at bounding box center [372, 297] width 120 height 19
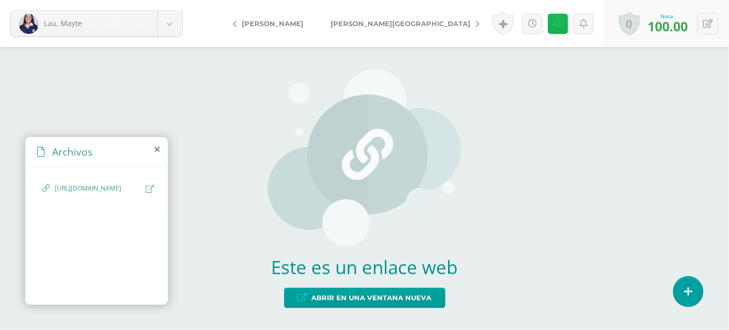
click at [559, 22] on icon at bounding box center [558, 23] width 10 height 9
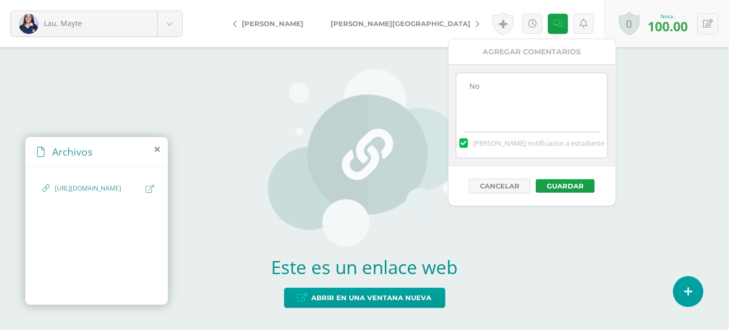
click at [496, 91] on textarea "No" at bounding box center [531, 99] width 151 height 52
paste textarea "Sangría Cada párrafo debe comenzar con una sangría de 5 espacios o 1.27 cm."
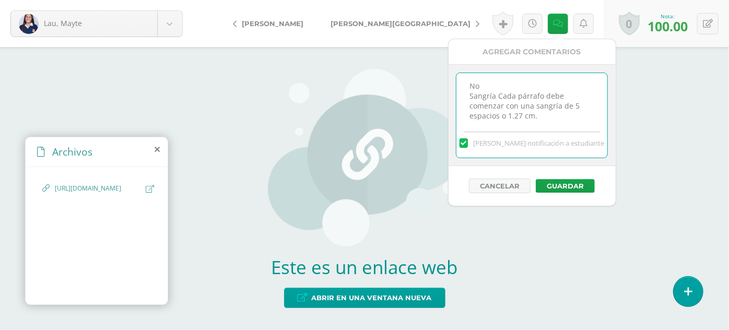
click at [493, 96] on textarea "No" at bounding box center [531, 99] width 151 height 52
click at [543, 116] on textarea "No" at bounding box center [531, 99] width 151 height 52
paste textarea "Al final del texto, escribe tu nombre completo o tu seudónimo."
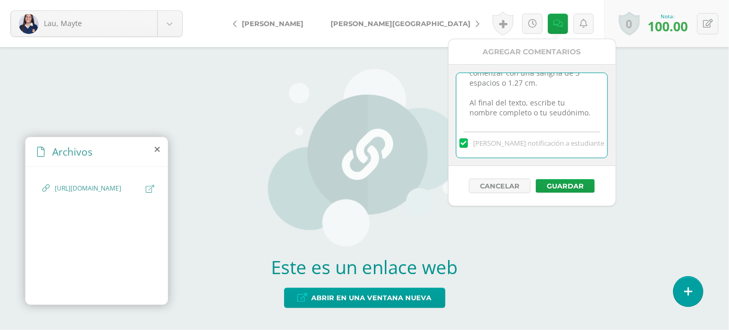
paste textarea "Tipo de letra Utiliza una fuente legible como Times New Roman en 12 puntos"
click at [511, 98] on textarea "No" at bounding box center [531, 99] width 151 height 52
click at [522, 119] on textarea "No" at bounding box center [531, 99] width 151 height 52
click at [504, 110] on textarea "No" at bounding box center [531, 99] width 151 height 52
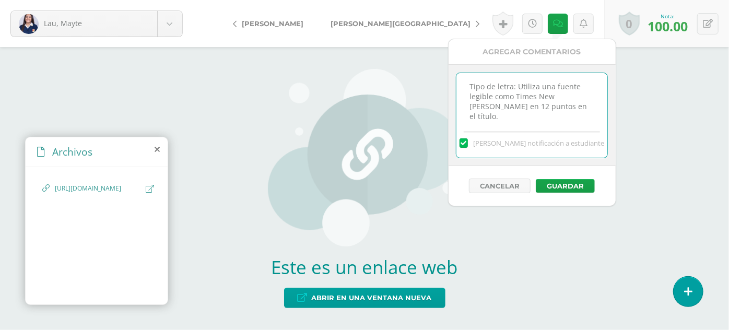
click at [504, 110] on textarea "No" at bounding box center [531, 99] width 151 height 52
click at [544, 99] on textarea "No" at bounding box center [531, 99] width 151 height 52
click at [529, 119] on textarea "No" at bounding box center [531, 99] width 151 height 52
type textarea "No Sangría: Cada párrafo debe comenzar con una sangría de 5 espacios o 1.27 cm.…"
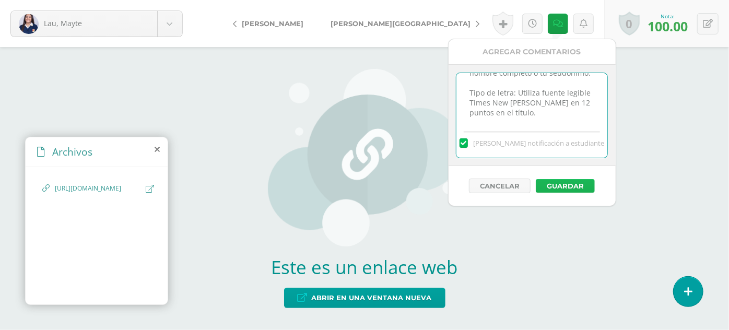
click at [571, 182] on button "Guardar" at bounding box center [565, 186] width 59 height 14
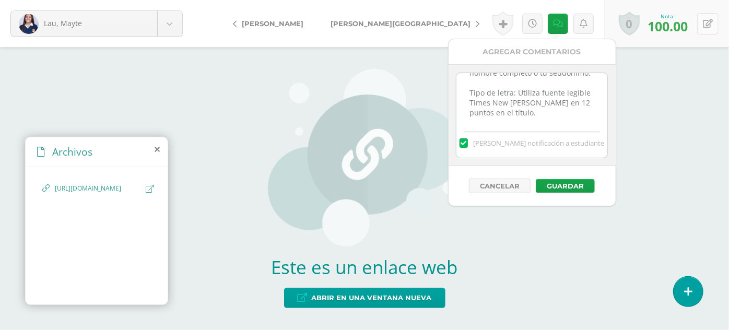
click at [707, 27] on icon at bounding box center [708, 23] width 10 height 9
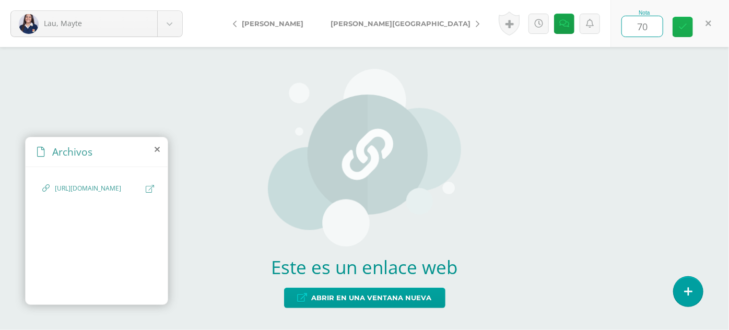
type input "7"
type input "80"
click at [381, 21] on span "[PERSON_NAME][GEOGRAPHIC_DATA]" at bounding box center [401, 23] width 140 height 8
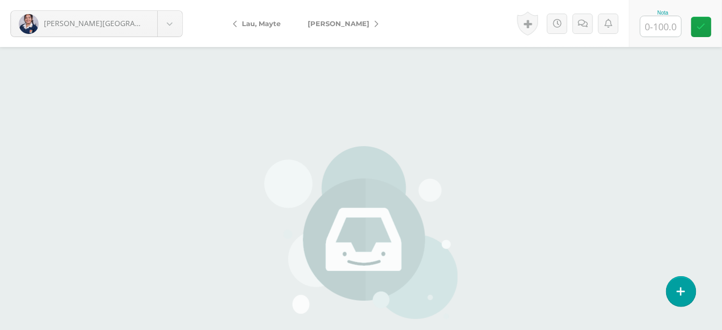
click at [660, 19] on input "text" at bounding box center [660, 26] width 41 height 20
type input "60"
click at [698, 21] on link at bounding box center [701, 27] width 20 height 20
click at [583, 23] on icon at bounding box center [586, 23] width 10 height 9
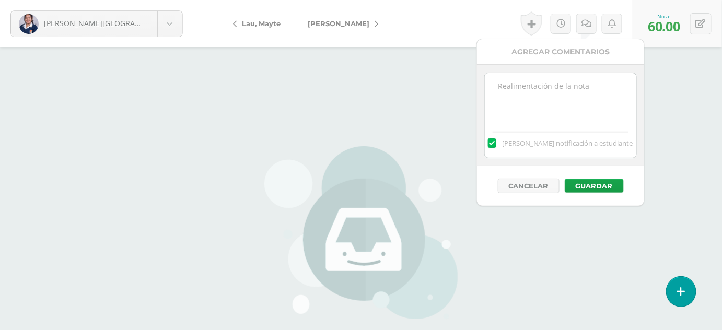
click at [529, 100] on textarea at bounding box center [560, 99] width 151 height 52
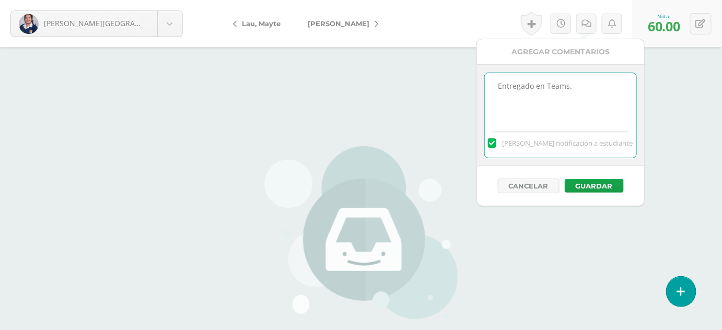
paste textarea "Interlineado Doble espacio para todo el texto."
click at [545, 98] on textarea "Entregado en Teams. Interlineado Doble espacio para todo el texto." at bounding box center [560, 99] width 151 height 52
click at [540, 103] on textarea "Entregado en Teams. Interlineado Doble espacio para todo el texto." at bounding box center [560, 99] width 151 height 52
click at [575, 116] on textarea "Entregado en Teams. Interlineado: Doble espacio para todo el texto." at bounding box center [560, 99] width 151 height 52
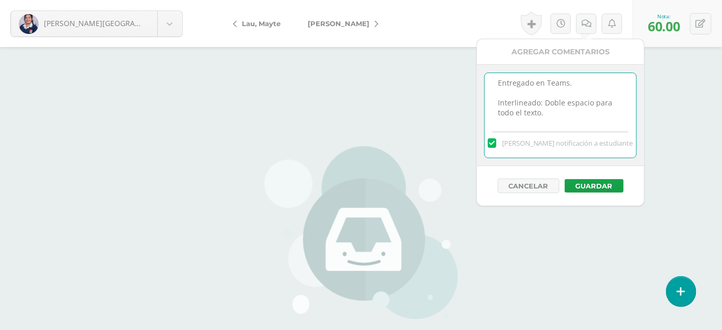
paste textarea "Sangría Cada párrafo debe comenzar con una sangría de 5 espacios o 1.27 cm."
click at [522, 99] on textarea "Entregado en Teams. Interlineado: Doble espacio para todo el texto. Sangría Cad…" at bounding box center [560, 99] width 151 height 52
click at [571, 120] on textarea "Entregado en Teams. Interlineado: Doble espacio para todo el texto. Sangría; Ca…" at bounding box center [560, 99] width 151 height 52
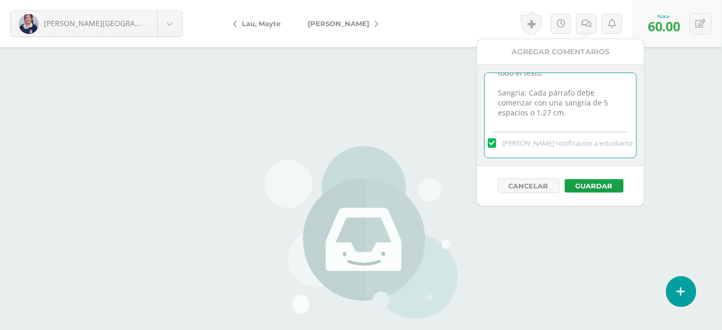
click at [526, 80] on textarea "Entregado en Teams. Interlineado: Doble espacio para todo el texto. Sangría; Ca…" at bounding box center [560, 99] width 151 height 52
type textarea "Entregado en Teams. Interlineado: Doble espacio para todo el texto. Sangría: Ca…"
click at [595, 181] on button "Guardar" at bounding box center [594, 186] width 59 height 14
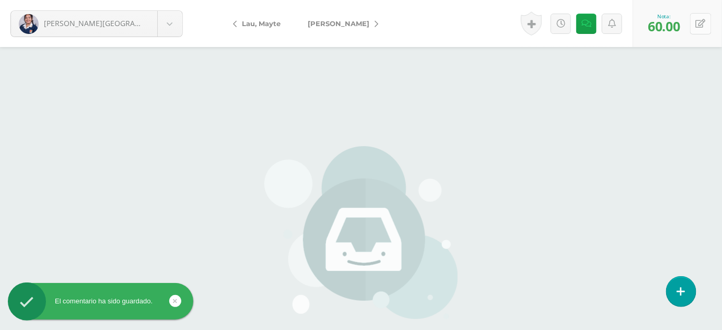
click at [703, 29] on button at bounding box center [700, 23] width 21 height 21
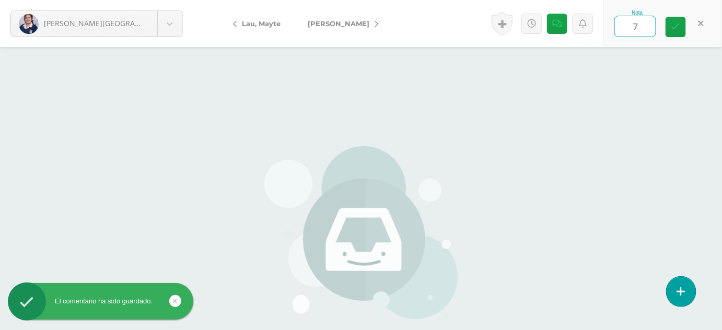
type input "70"
click at [675, 29] on icon at bounding box center [675, 26] width 9 height 9
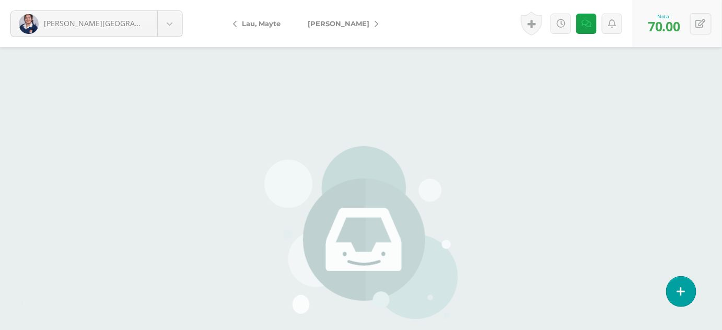
click at [323, 22] on span "[PERSON_NAME]" at bounding box center [339, 23] width 62 height 8
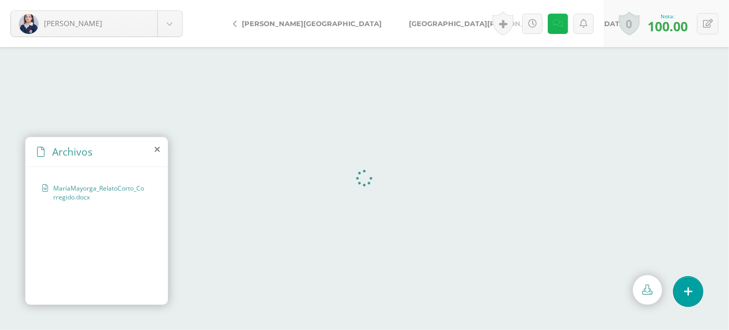
click at [552, 20] on link at bounding box center [558, 24] width 20 height 20
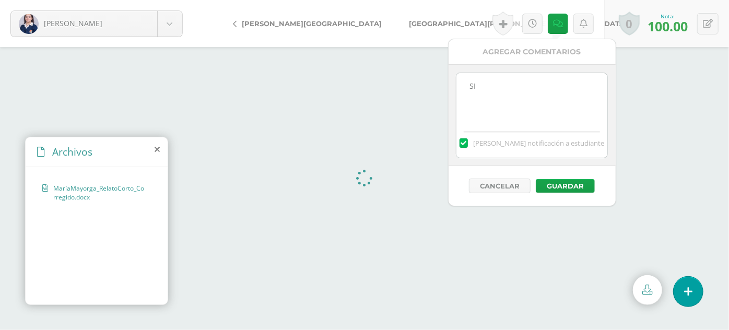
click at [479, 93] on textarea "SI" at bounding box center [531, 99] width 151 height 52
paste textarea "Sangría Cada párrafo debe comenzar con una sangría de 5 espacios o 1.27 cm."
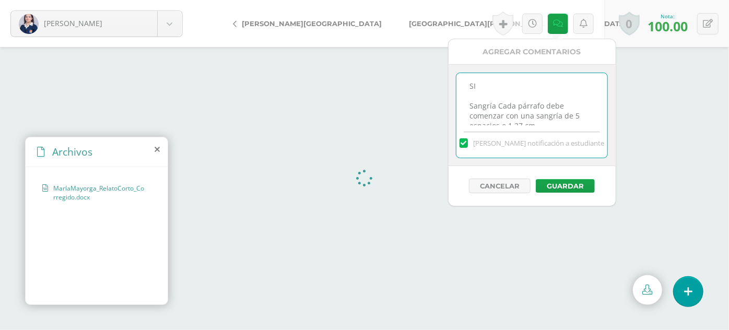
scroll to position [7, 0]
click at [496, 100] on textarea "SI" at bounding box center [531, 99] width 151 height 52
click at [541, 120] on textarea "SI" at bounding box center [531, 99] width 151 height 52
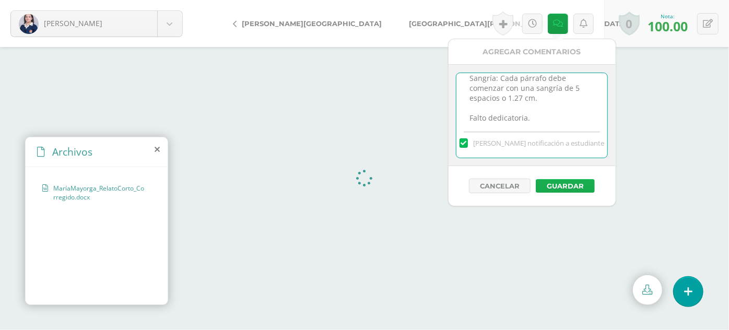
type textarea "SI Sangría: Cada párrafo debe comenzar con una sangría de 5 espacios o 1.27 cm.…"
click at [557, 184] on button "Guardar" at bounding box center [565, 186] width 59 height 14
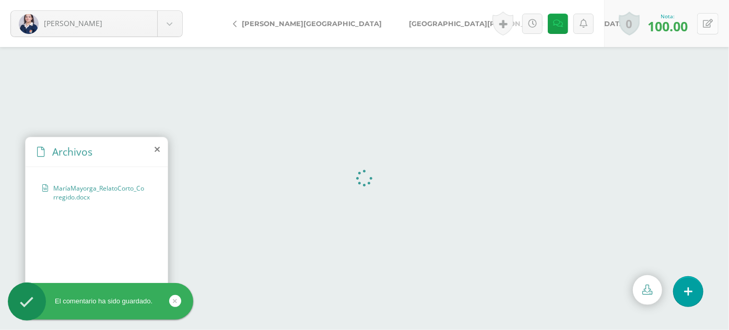
click at [709, 23] on icon at bounding box center [708, 23] width 10 height 9
type input "80"
click at [684, 26] on icon at bounding box center [682, 26] width 9 height 9
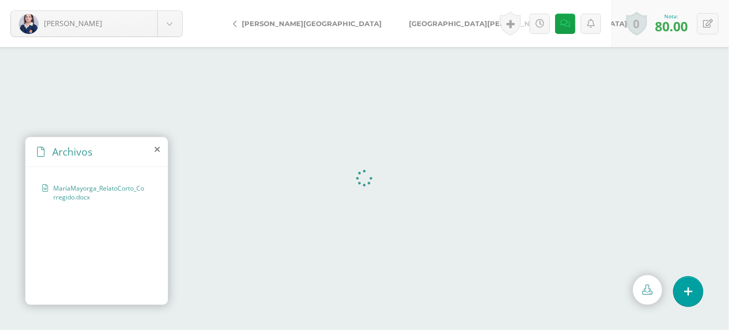
click at [409, 22] on span "[GEOGRAPHIC_DATA][PERSON_NAME][GEOGRAPHIC_DATA]" at bounding box center [518, 23] width 218 height 8
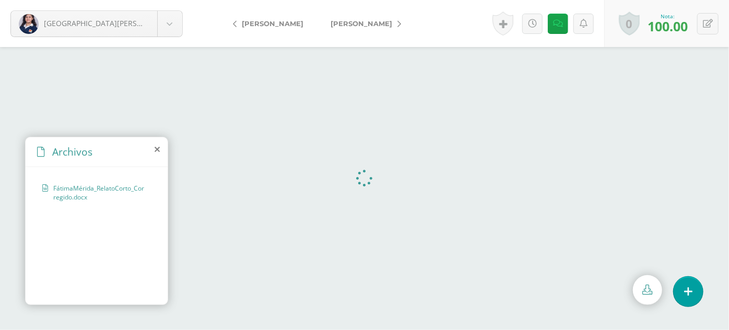
click at [359, 25] on span "[PERSON_NAME]" at bounding box center [362, 23] width 62 height 8
click at [487, 22] on span "[PERSON_NAME]" at bounding box center [518, 23] width 62 height 8
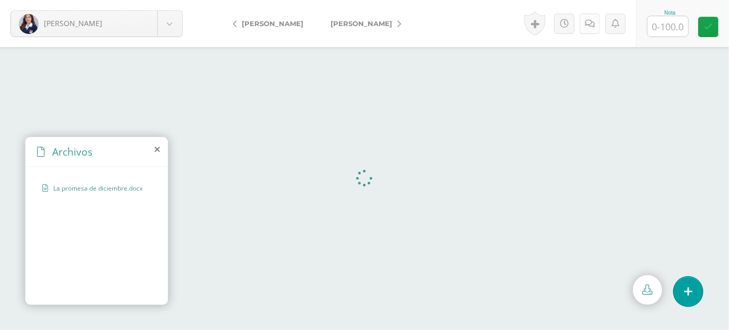
click at [586, 22] on icon at bounding box center [590, 23] width 10 height 9
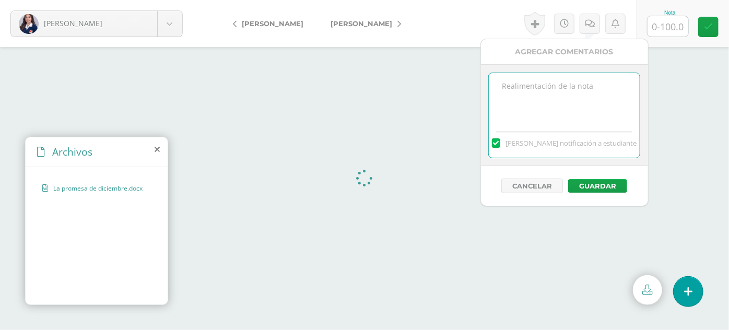
click at [556, 90] on textarea at bounding box center [564, 99] width 151 height 52
paste textarea "Sangría Cada párrafo debe comenzar con una sangría de 5 espacios o 1.27 cm."
click at [525, 88] on textarea "Sangría Cada párrafo debe comenzar con una sangría de 5 espacios o 1.27 cm." at bounding box center [564, 99] width 151 height 52
click at [586, 112] on textarea "Sangría: Cada párrafo debe comenzar con una sangría de 5 espacios o 1.27 cm." at bounding box center [564, 99] width 151 height 52
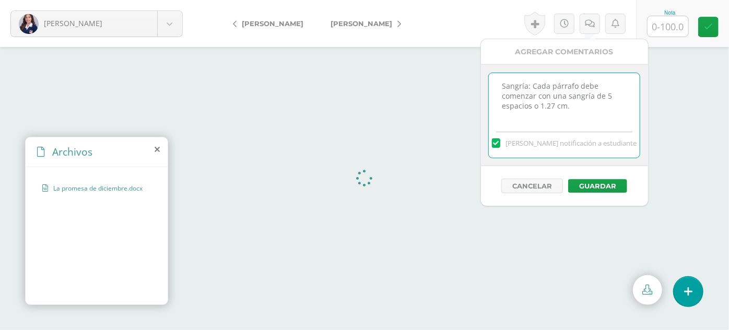
paste textarea "Interlineado Doble espacio para todo el texto."
click at [543, 111] on textarea "Sangría: Cada párrafo debe comenzar con una sangría de 5 espacios o 1.27 cm. In…" at bounding box center [564, 99] width 151 height 52
type textarea "Sangría: Cada párrafo debe comenzar con una sangría de 5 espacios o 1.27 cm. In…"
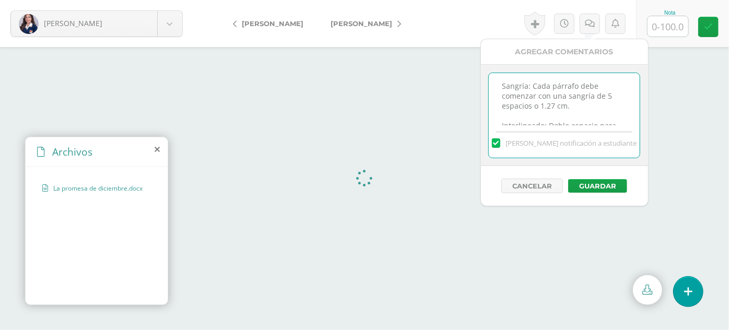
click at [665, 24] on input "text" at bounding box center [668, 26] width 41 height 20
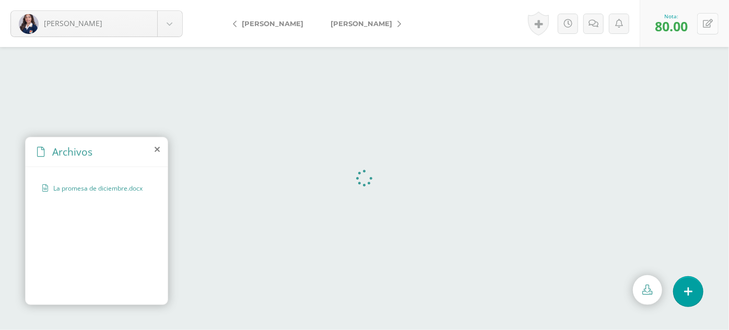
click at [711, 25] on icon at bounding box center [708, 23] width 10 height 9
type input "70"
click at [685, 22] on icon at bounding box center [682, 26] width 9 height 9
click at [595, 24] on icon at bounding box center [594, 23] width 10 height 9
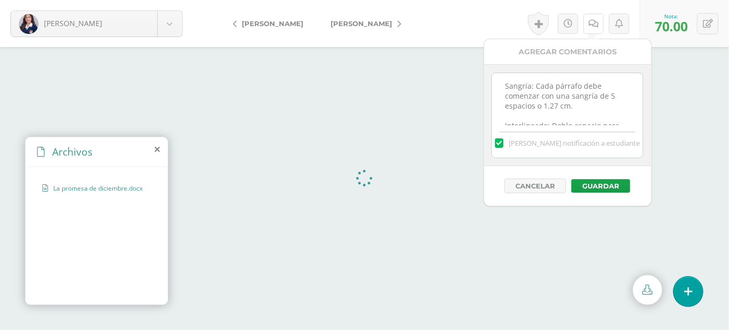
scroll to position [25, 0]
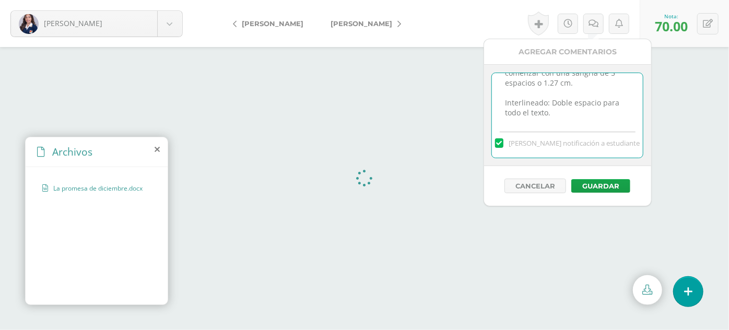
click at [575, 112] on textarea "Sangría: Cada párrafo debe comenzar con una sangría de 5 espacios o 1.27 cm. In…" at bounding box center [567, 99] width 151 height 52
paste textarea "Al final del texto, escribe tu nombre completo o tu seudónimo."
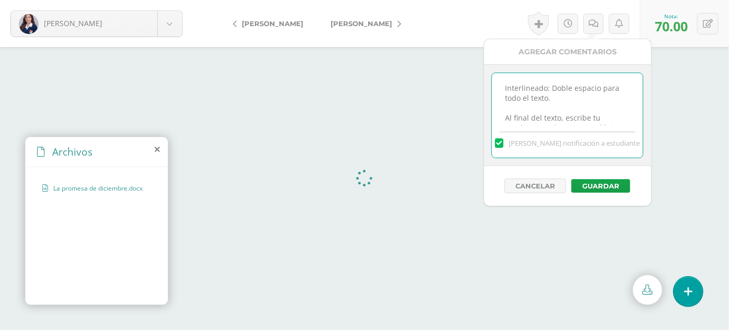
scroll to position [58, 0]
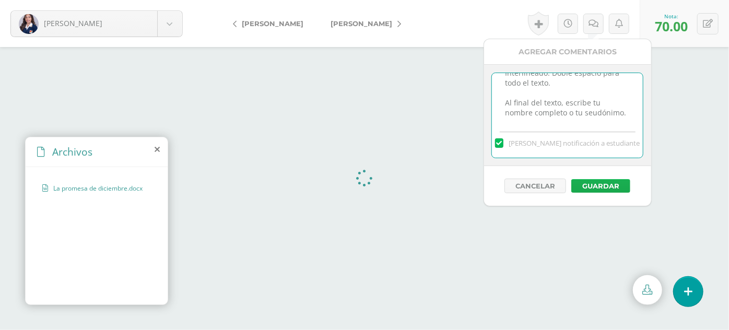
type textarea "Sangría: Cada párrafo debe comenzar con una sangría de 5 espacios o 1.27 cm. In…"
click at [599, 181] on button "Guardar" at bounding box center [600, 186] width 59 height 14
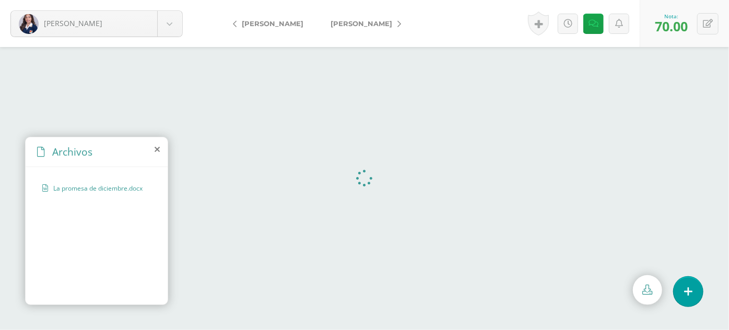
click at [353, 20] on span "[PERSON_NAME]" at bounding box center [362, 23] width 62 height 8
click at [369, 19] on span "[PERSON_NAME]" at bounding box center [362, 23] width 62 height 8
click at [710, 26] on icon at bounding box center [708, 23] width 10 height 9
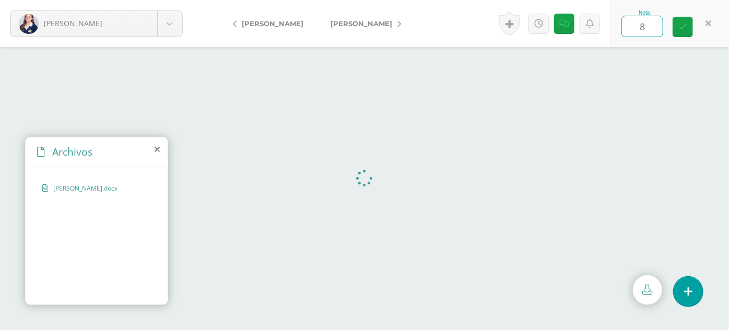
type input "80"
click at [569, 25] on icon at bounding box center [565, 23] width 10 height 9
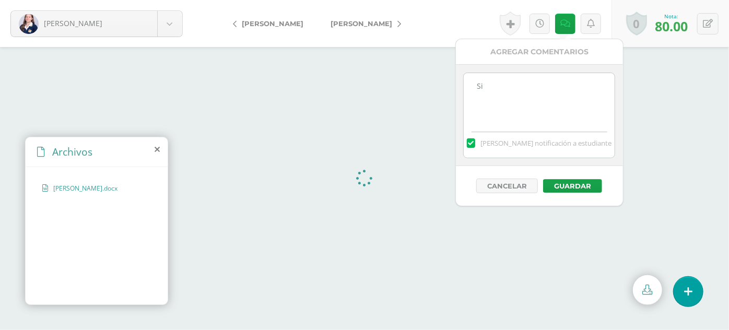
click at [511, 85] on textarea "Si" at bounding box center [539, 99] width 151 height 52
paste textarea "Tipo de letra Utiliza una fuente legible como Times New [PERSON_NAME] en 12 pun…"
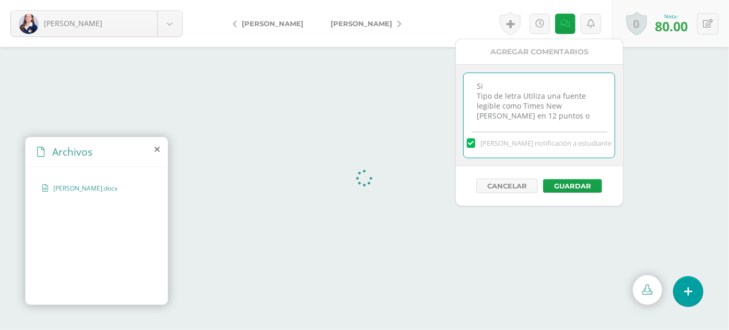
click at [519, 93] on textarea "Si" at bounding box center [539, 99] width 151 height 52
click at [533, 116] on textarea "Si" at bounding box center [539, 99] width 151 height 52
click at [547, 96] on textarea "Si" at bounding box center [539, 99] width 151 height 52
click at [483, 107] on textarea "Si" at bounding box center [539, 99] width 151 height 52
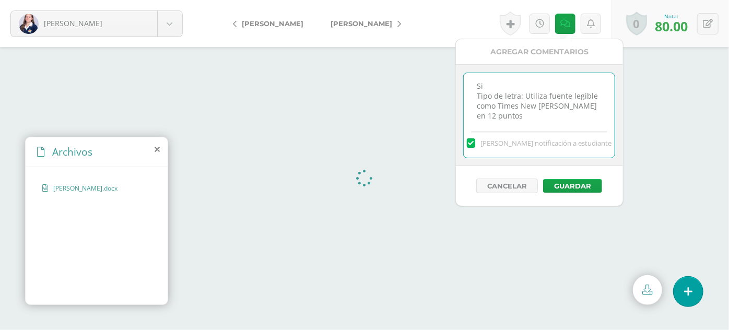
click at [483, 107] on textarea "Si" at bounding box center [539, 99] width 151 height 52
click at [590, 106] on textarea "Si" at bounding box center [539, 99] width 151 height 52
click at [506, 82] on textarea "Si" at bounding box center [539, 99] width 151 height 52
click at [540, 113] on textarea "Si" at bounding box center [539, 99] width 151 height 52
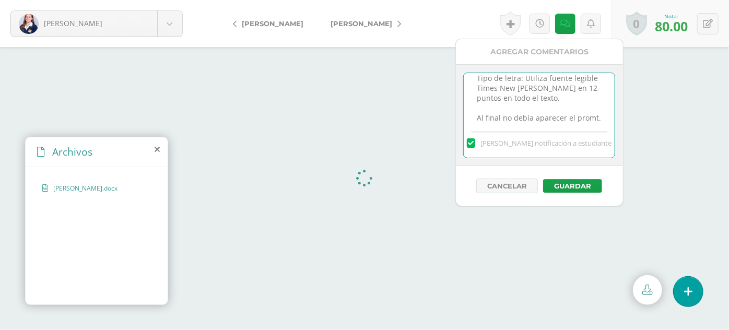
scroll to position [38, 0]
type textarea "Si Tipo de letra: Utiliza fuente legible Times New Roman en 12 puntos en todo e…"
click at [578, 181] on button "Guardar" at bounding box center [572, 186] width 59 height 14
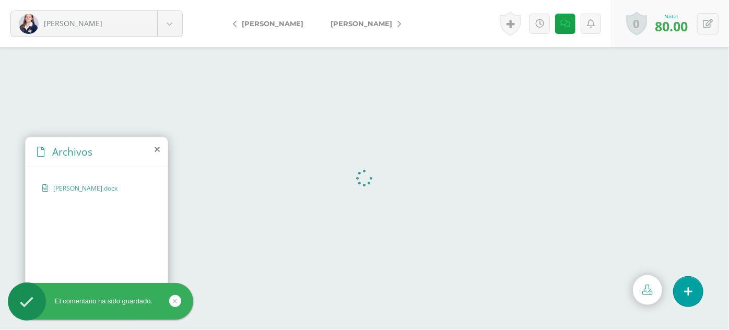
click at [345, 21] on span "[PERSON_NAME]" at bounding box center [362, 23] width 62 height 8
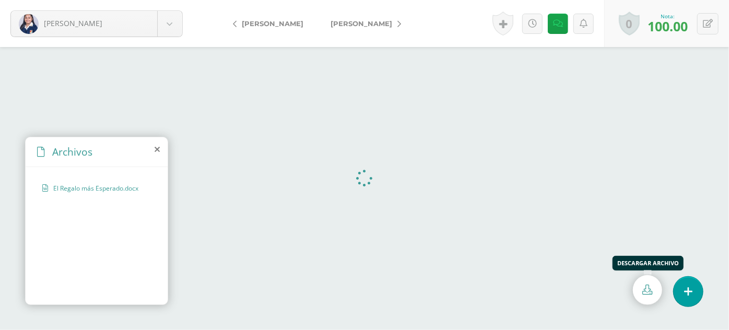
click at [645, 286] on icon at bounding box center [648, 290] width 10 height 10
click at [557, 25] on icon at bounding box center [558, 23] width 10 height 9
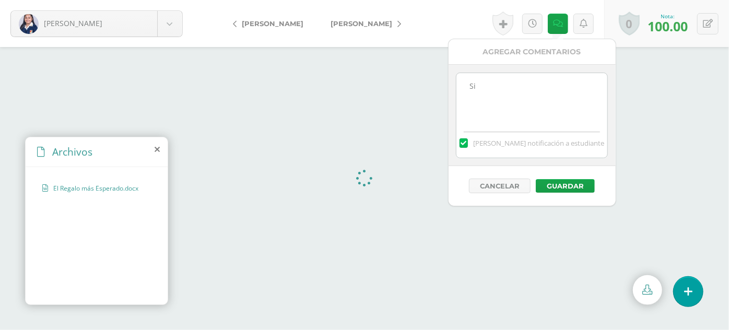
click at [495, 84] on textarea "Si" at bounding box center [531, 99] width 151 height 52
paste textarea "Tipo de letra Utiliza una fuente legible como Times New [PERSON_NAME] en 12 pun…"
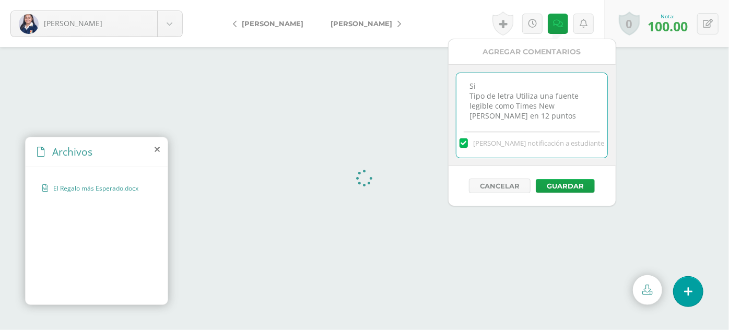
click at [512, 96] on textarea "Si" at bounding box center [531, 99] width 151 height 52
click at [541, 96] on textarea "Si" at bounding box center [531, 99] width 151 height 52
click at [570, 94] on textarea "Si" at bounding box center [531, 99] width 151 height 52
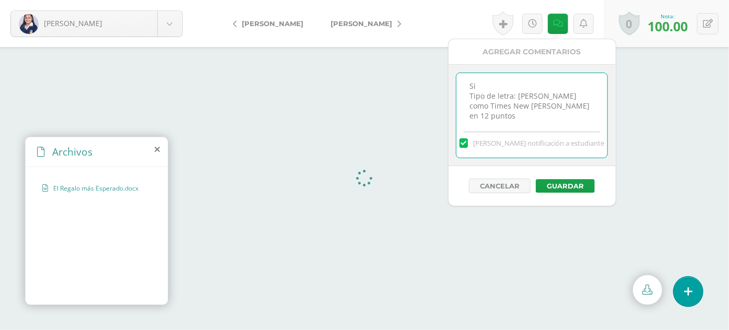
click at [574, 98] on textarea "Si" at bounding box center [531, 99] width 151 height 52
click at [561, 109] on textarea "Si" at bounding box center [531, 99] width 151 height 52
paste textarea "Sangría Cada párrafo debe comenzar con una sangría de 5 espacios o 1.27 cm."
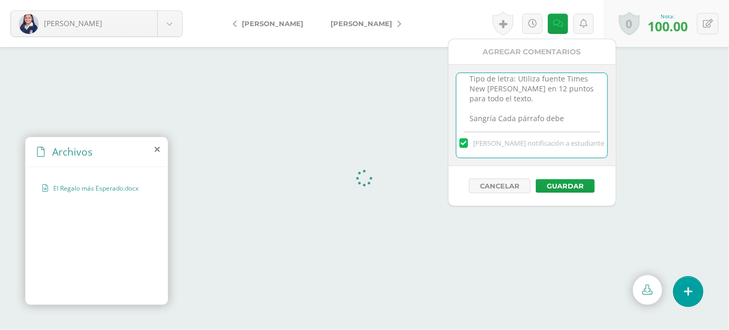
scroll to position [38, 0]
click at [494, 96] on textarea "Si" at bounding box center [531, 99] width 151 height 52
click at [563, 121] on textarea "Si" at bounding box center [531, 99] width 151 height 52
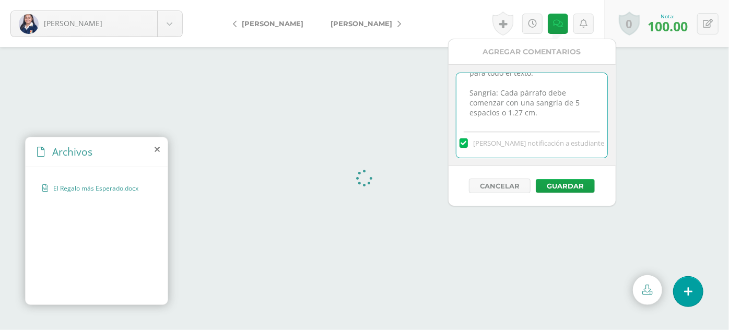
paste textarea "Al final del texto, escribe tu nombre completo o tu seudónimo."
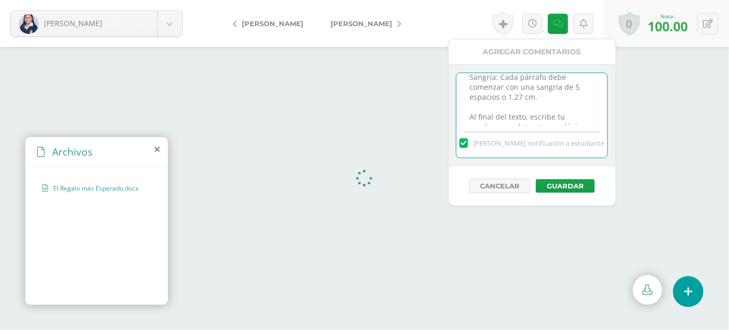
scroll to position [79, 0]
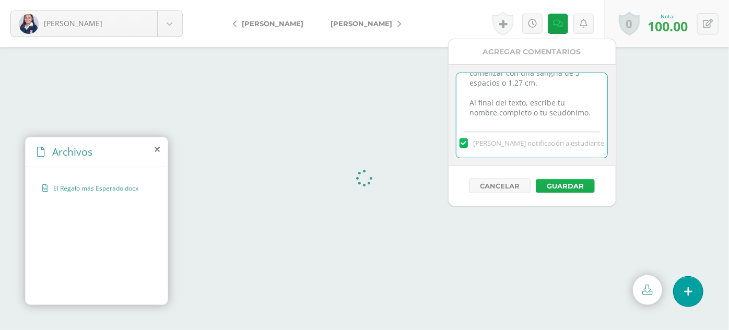
type textarea "Si Tipo de letra: Utiliza fuente Times New [PERSON_NAME] en 12 puntos para todo…"
click at [566, 182] on button "Guardar" at bounding box center [565, 186] width 59 height 14
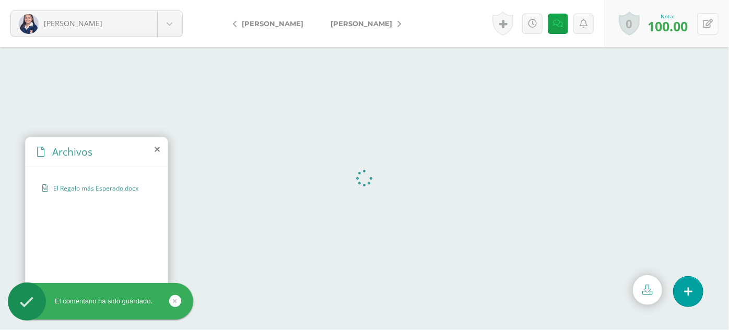
click at [704, 22] on icon at bounding box center [708, 23] width 10 height 9
type input "70"
click at [684, 22] on link at bounding box center [683, 27] width 20 height 20
click at [377, 22] on span "[PERSON_NAME]" at bounding box center [362, 23] width 62 height 8
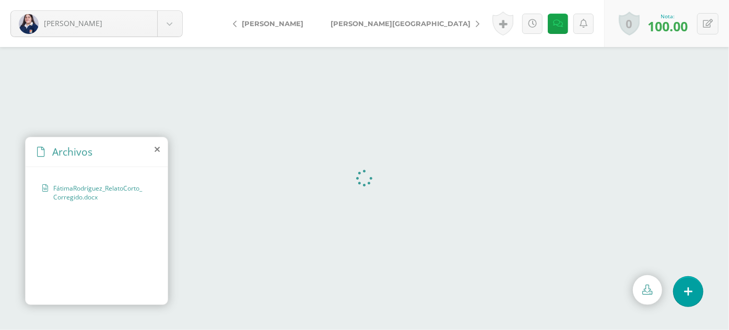
click at [368, 25] on span "[PERSON_NAME][GEOGRAPHIC_DATA]" at bounding box center [401, 23] width 140 height 8
click at [364, 24] on span "[PERSON_NAME]" at bounding box center [362, 23] width 62 height 8
click at [560, 27] on icon at bounding box center [558, 23] width 10 height 9
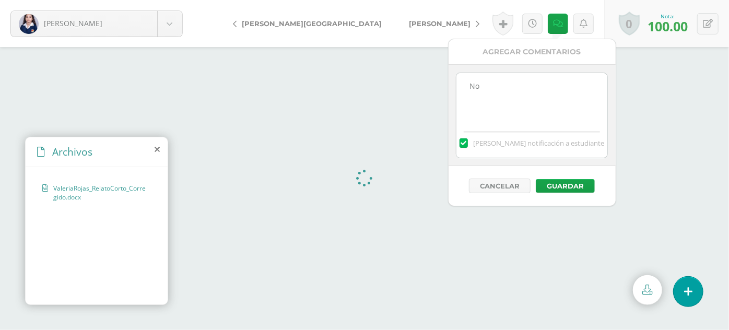
click at [508, 104] on textarea "No" at bounding box center [531, 99] width 151 height 52
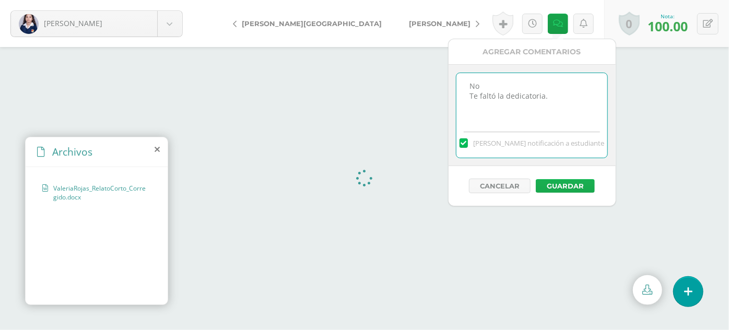
type textarea "No Te faltó la dedicatoria."
click at [561, 186] on button "Guardar" at bounding box center [565, 186] width 59 height 14
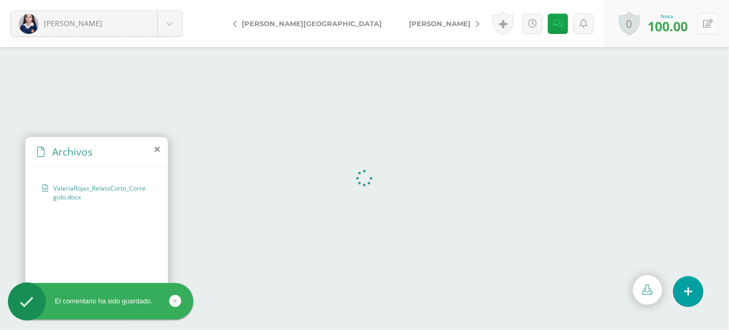
click at [704, 25] on icon at bounding box center [708, 23] width 10 height 9
type input "90"
click at [683, 26] on icon at bounding box center [682, 26] width 9 height 9
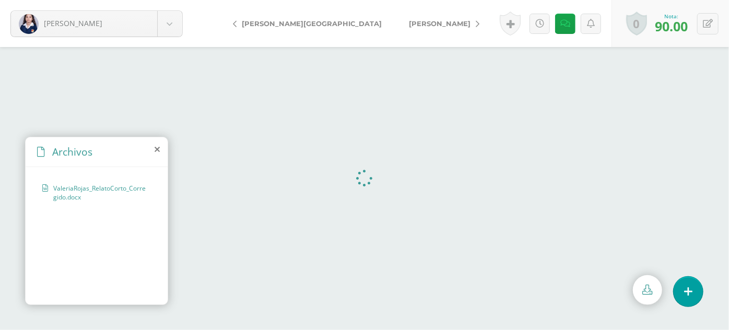
click at [409, 20] on span "[PERSON_NAME]" at bounding box center [440, 23] width 62 height 8
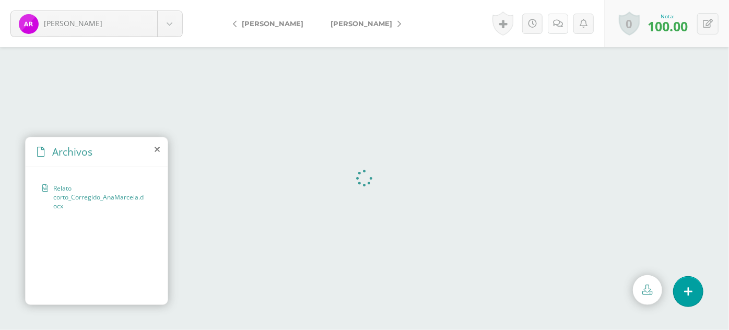
click at [557, 20] on icon at bounding box center [558, 23] width 10 height 9
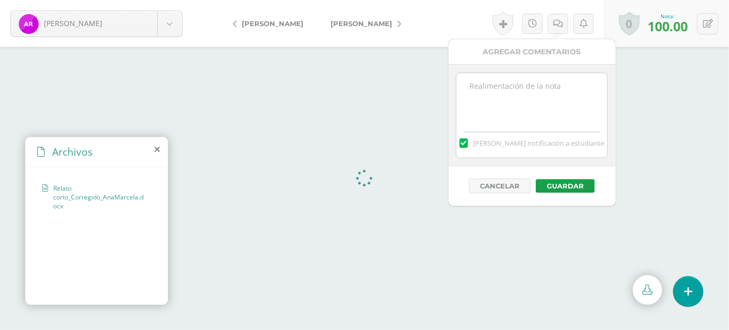
click at [498, 100] on textarea at bounding box center [531, 99] width 151 height 52
paste textarea "Al final del texto, escribe tu nombre completo o tu seudónimo."
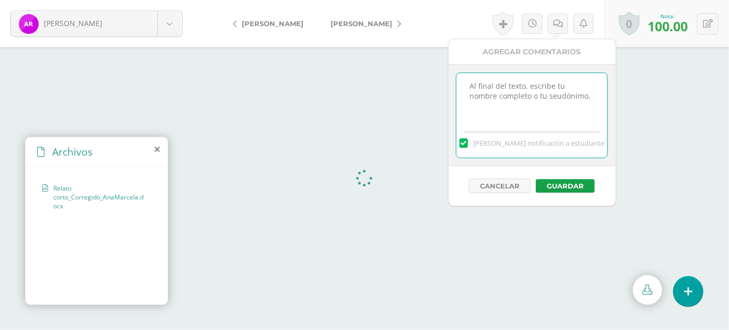
click at [478, 86] on textarea "Al final del texto, escribe tu nombre completo o tu seudónimo." at bounding box center [531, 99] width 151 height 52
paste textarea "Sangría Cada párrafo debe comenzar con una sangría de 5 espacios o 1.27 cm."
click at [496, 82] on textarea "Sangría Cada párrafo debe comenzar con una sangría de 5 espacios o 1.27 cm." at bounding box center [531, 99] width 151 height 52
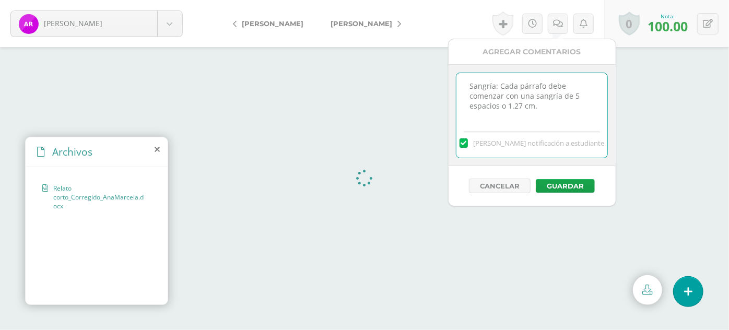
click at [543, 104] on textarea "Sangría: Cada párrafo debe comenzar con una sangría de 5 espacios o 1.27 cm." at bounding box center [531, 99] width 151 height 52
paste textarea "Interlineado Doble espacio para todo el texto."
click at [510, 110] on textarea "Sangría: Cada párrafo debe comenzar con una sangría de 5 espacios o 1.27 cm. In…" at bounding box center [531, 99] width 151 height 52
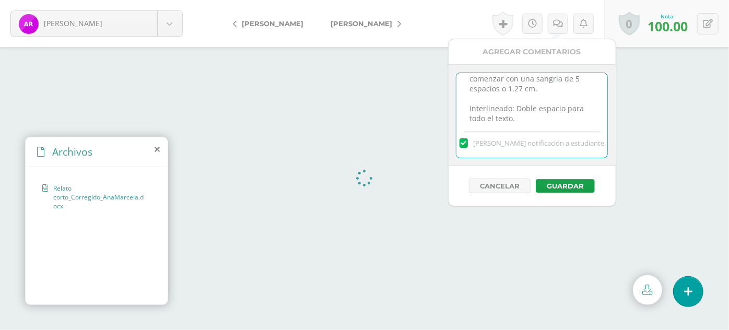
scroll to position [25, 0]
type textarea "Sangría: Cada párrafo debe comenzar con una sangría de 5 espacios o 1.27 cm. In…"
click at [565, 185] on button "Guardar" at bounding box center [565, 186] width 59 height 14
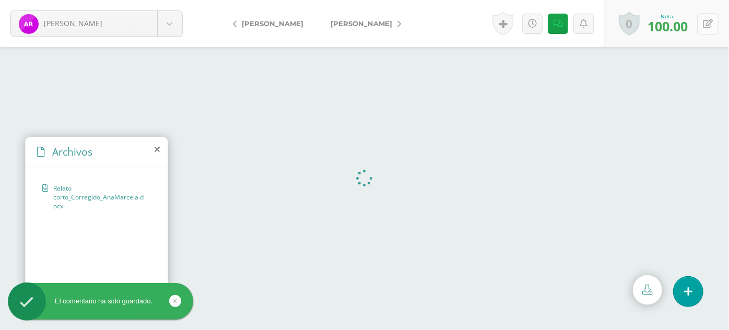
click at [709, 22] on icon at bounding box center [708, 23] width 10 height 9
type input "80"
click at [683, 27] on icon at bounding box center [682, 26] width 9 height 9
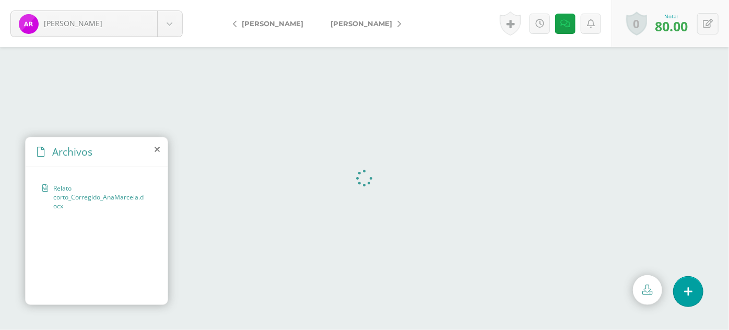
click at [355, 18] on link "[PERSON_NAME]" at bounding box center [363, 23] width 92 height 25
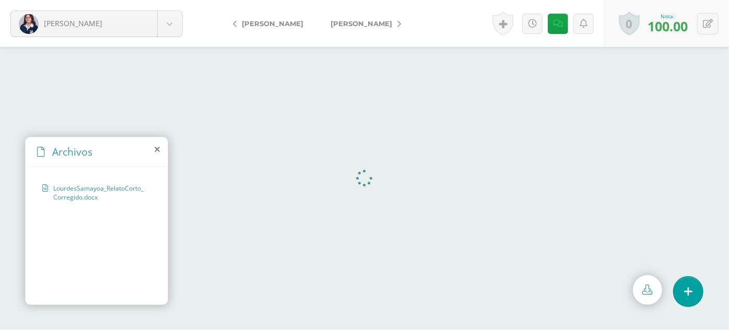
click at [354, 23] on span "[PERSON_NAME]" at bounding box center [362, 23] width 62 height 8
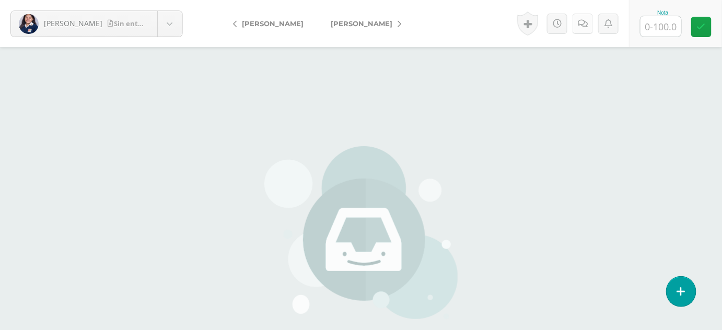
click at [584, 24] on icon at bounding box center [583, 23] width 10 height 9
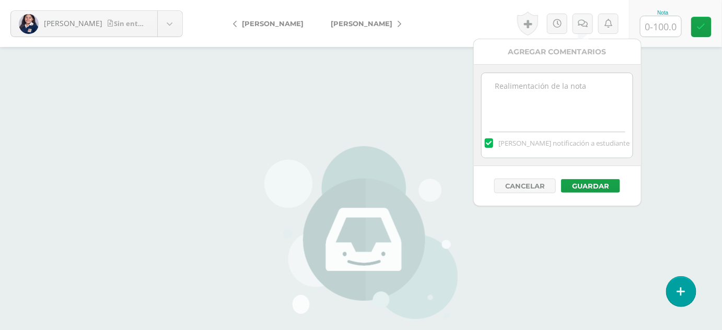
click at [551, 86] on textarea at bounding box center [557, 99] width 151 height 52
paste textarea "Sangría Cada párrafo debe comenzar con una sangría de 5 espacios o 1.27 cm."
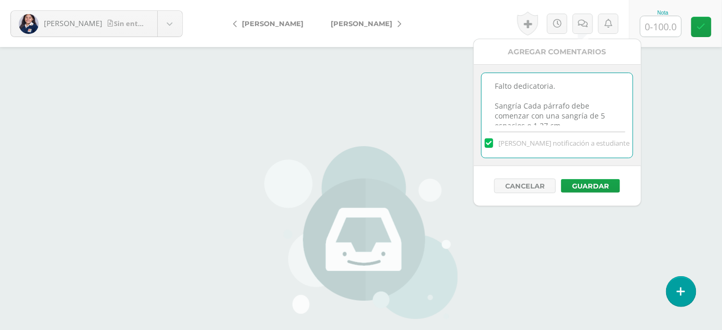
scroll to position [7, 0]
click at [518, 99] on textarea "Falto dedicatoria. Sangría Cada párrafo debe comenzar con una sangría de 5 espa…" at bounding box center [557, 99] width 151 height 52
click at [566, 122] on textarea "Falto dedicatoria. Sangría: Cada párrafo debe comenzar con una sangría de 5 esp…" at bounding box center [557, 99] width 151 height 52
paste textarea "Al final del texto, escribe tu nombre completo o tu seudónimo."
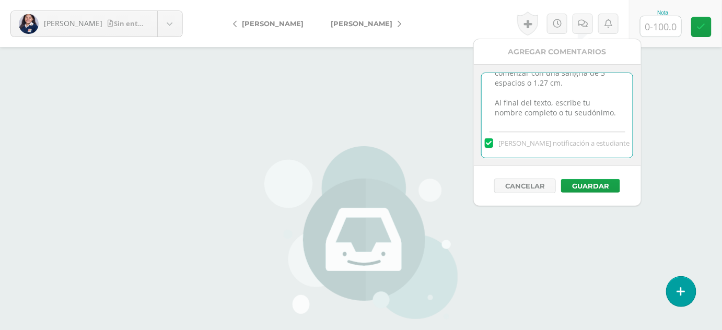
type textarea "Falto dedicatoria. Sangría: Cada párrafo debe comenzar con una sangría de 5 esp…"
click at [665, 30] on input "text" at bounding box center [660, 26] width 41 height 20
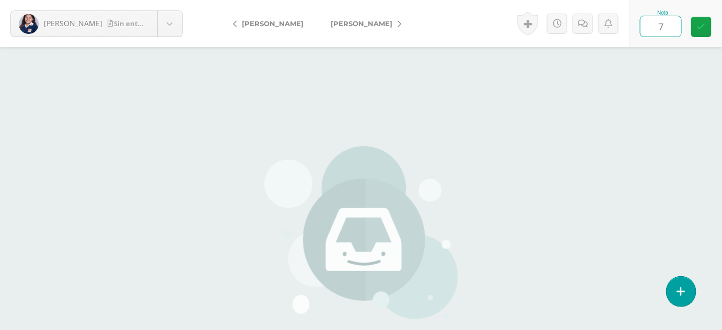
type input "70"
click at [701, 26] on icon at bounding box center [701, 26] width 9 height 9
click at [583, 22] on icon at bounding box center [586, 23] width 10 height 9
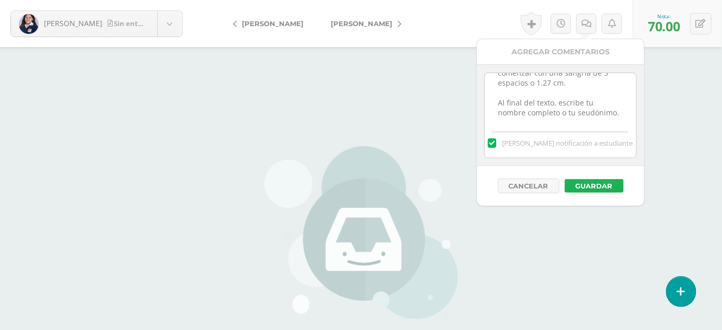
click at [595, 184] on button "Guardar" at bounding box center [594, 186] width 59 height 14
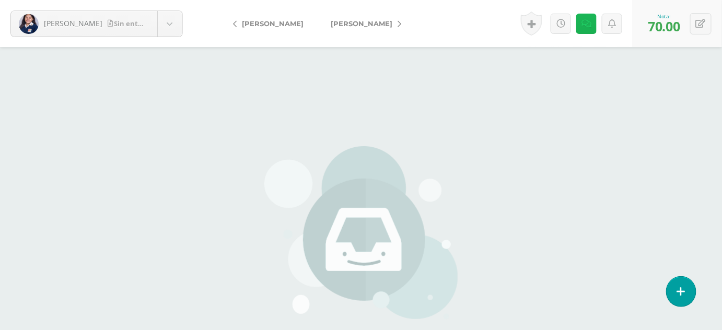
click at [582, 33] on link at bounding box center [586, 24] width 20 height 20
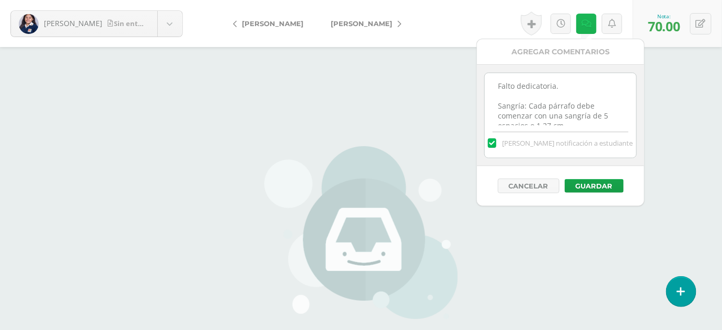
scroll to position [0, 0]
click at [498, 83] on textarea "Falto dedicatoria. Sangría: Cada párrafo debe comenzar con una sangría de 5 esp…" at bounding box center [560, 99] width 151 height 52
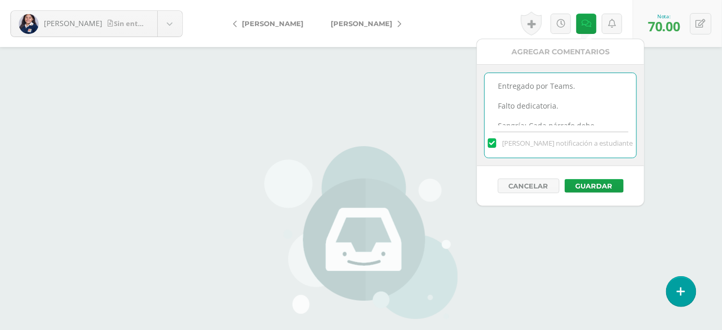
scroll to position [76, 0]
type textarea "Entregado por Teams. Falto dedicatoria. Sangría: Cada párrafo debe comenzar con…"
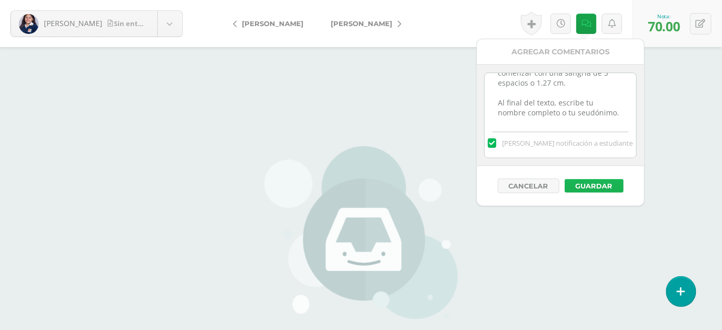
click at [586, 182] on button "Guardar" at bounding box center [594, 186] width 59 height 14
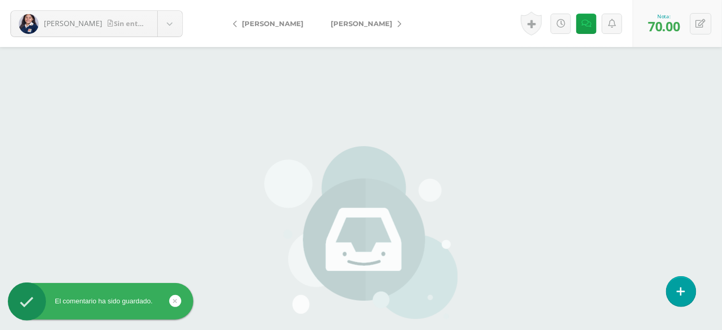
click at [376, 24] on span "[PERSON_NAME]" at bounding box center [362, 23] width 62 height 8
